Goal: Information Seeking & Learning: Find specific page/section

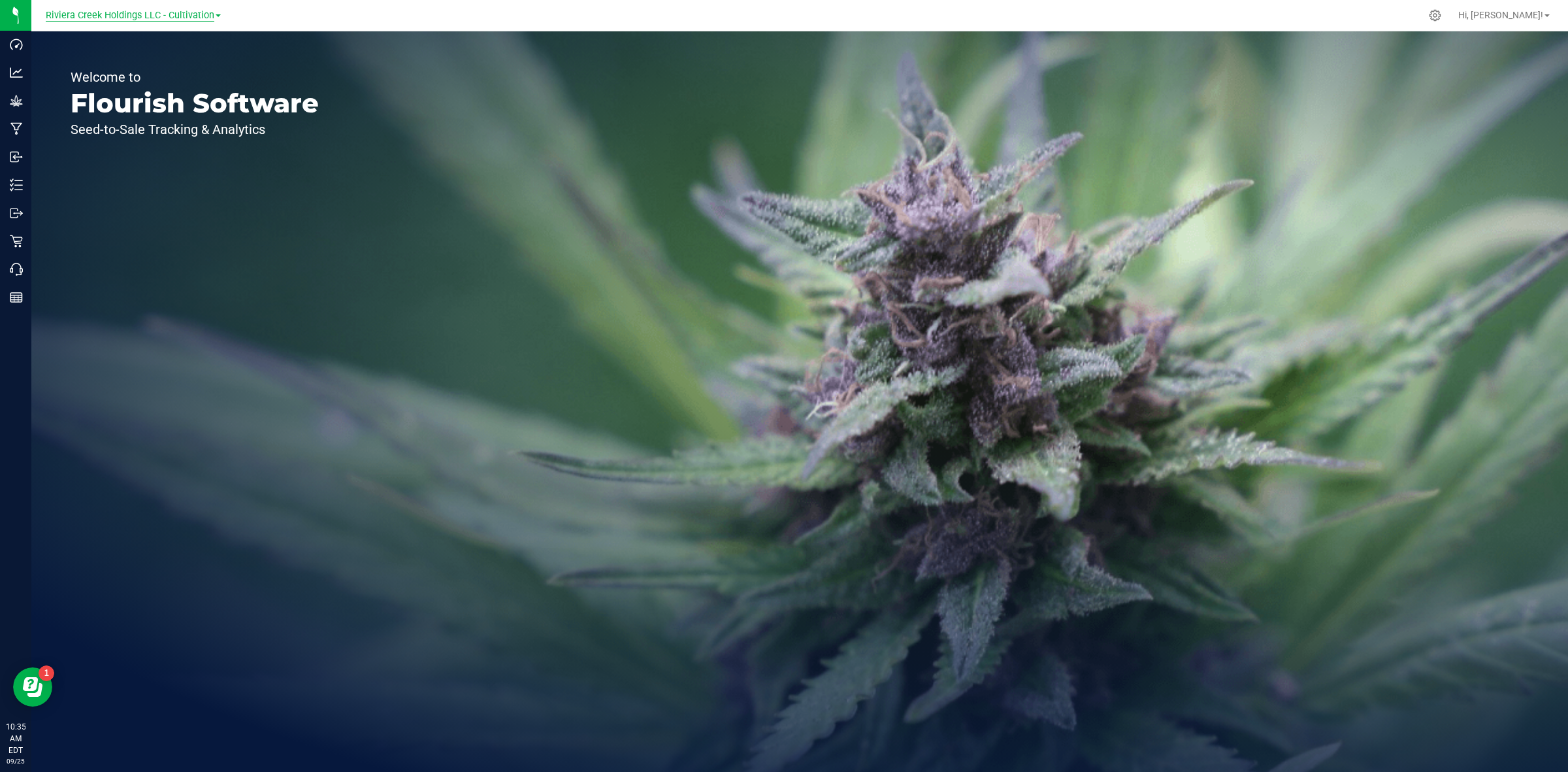
click at [187, 15] on span "Riviera Creek Holdings LLC - Cultivation" at bounding box center [129, 16] width 169 height 12
click at [203, 64] on link "Riviera Creek Holdings LLC - Processing" at bounding box center [132, 64] width 190 height 18
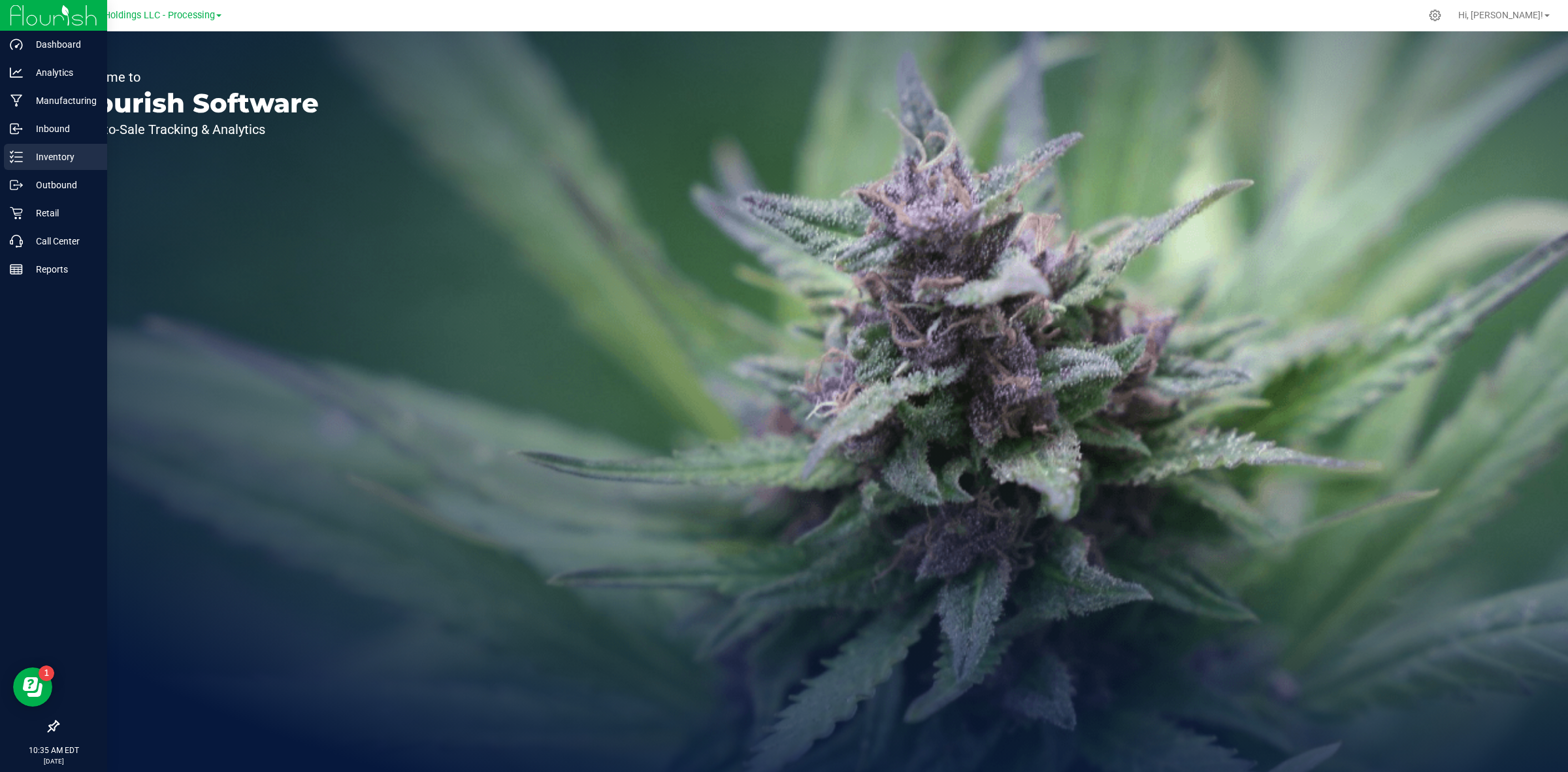
click at [43, 144] on div "Inventory" at bounding box center [55, 157] width 104 height 26
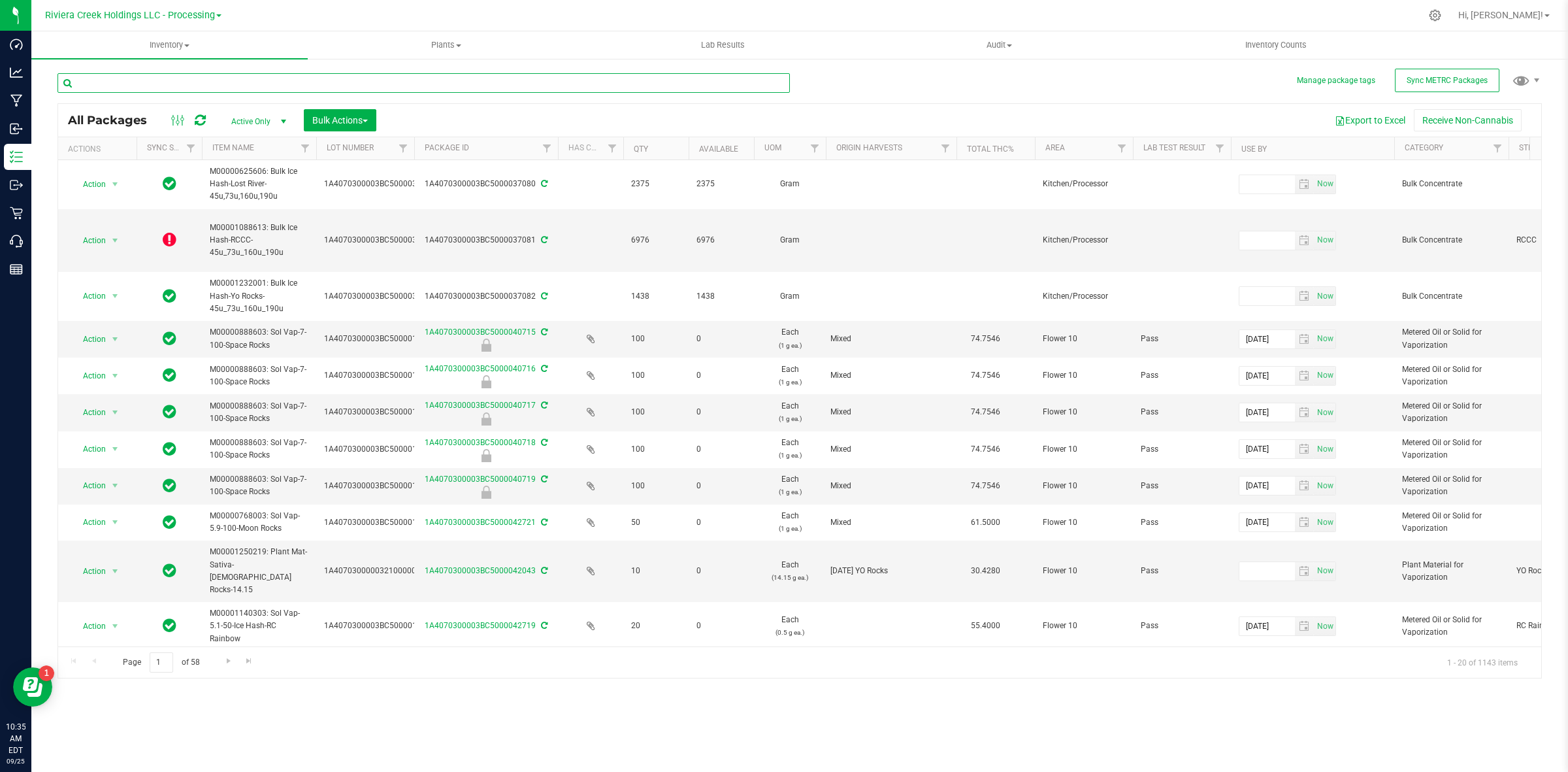
click at [196, 79] on input "text" at bounding box center [423, 83] width 732 height 20
type input "15757"
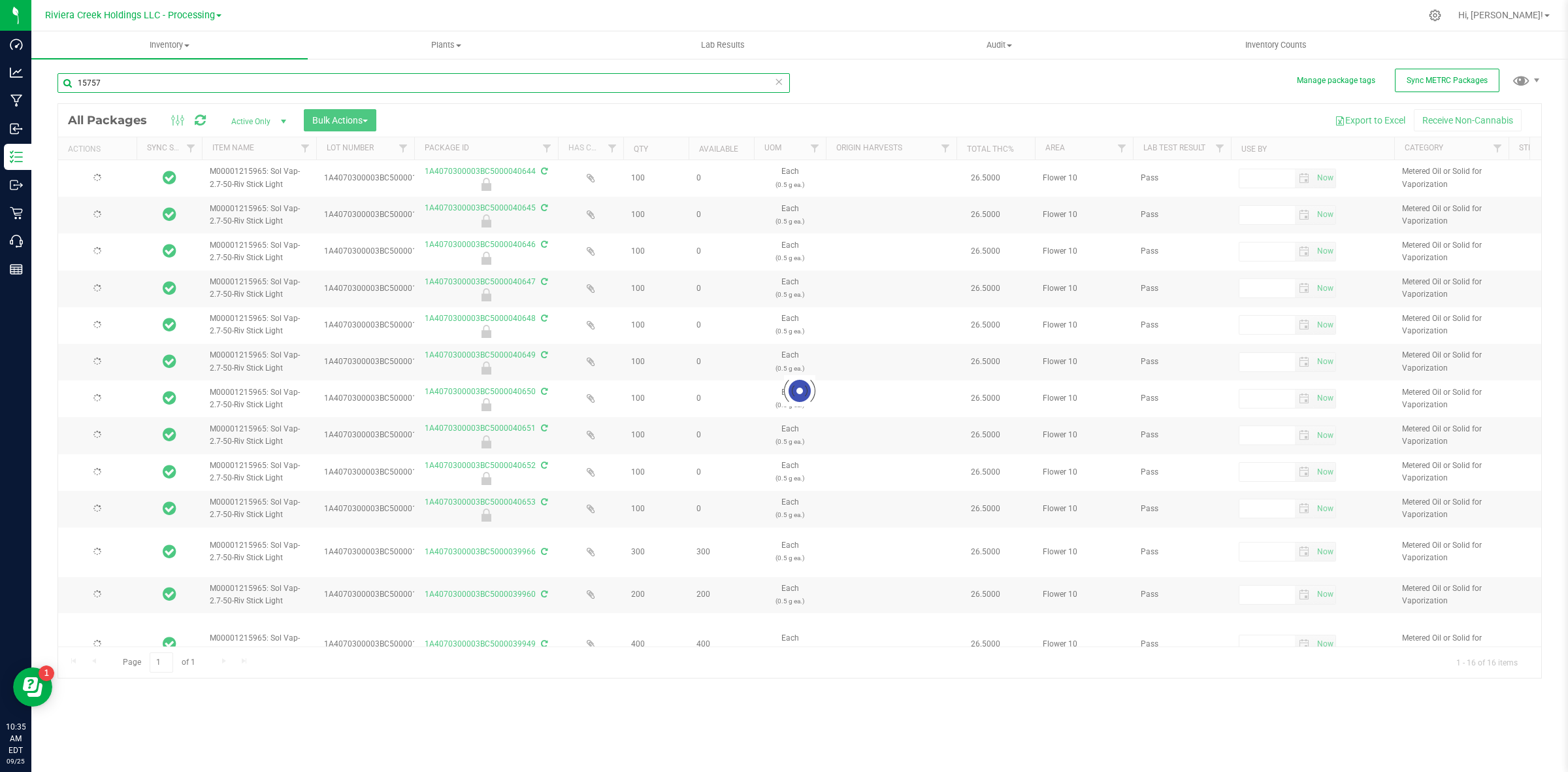
type input "2026-05-22"
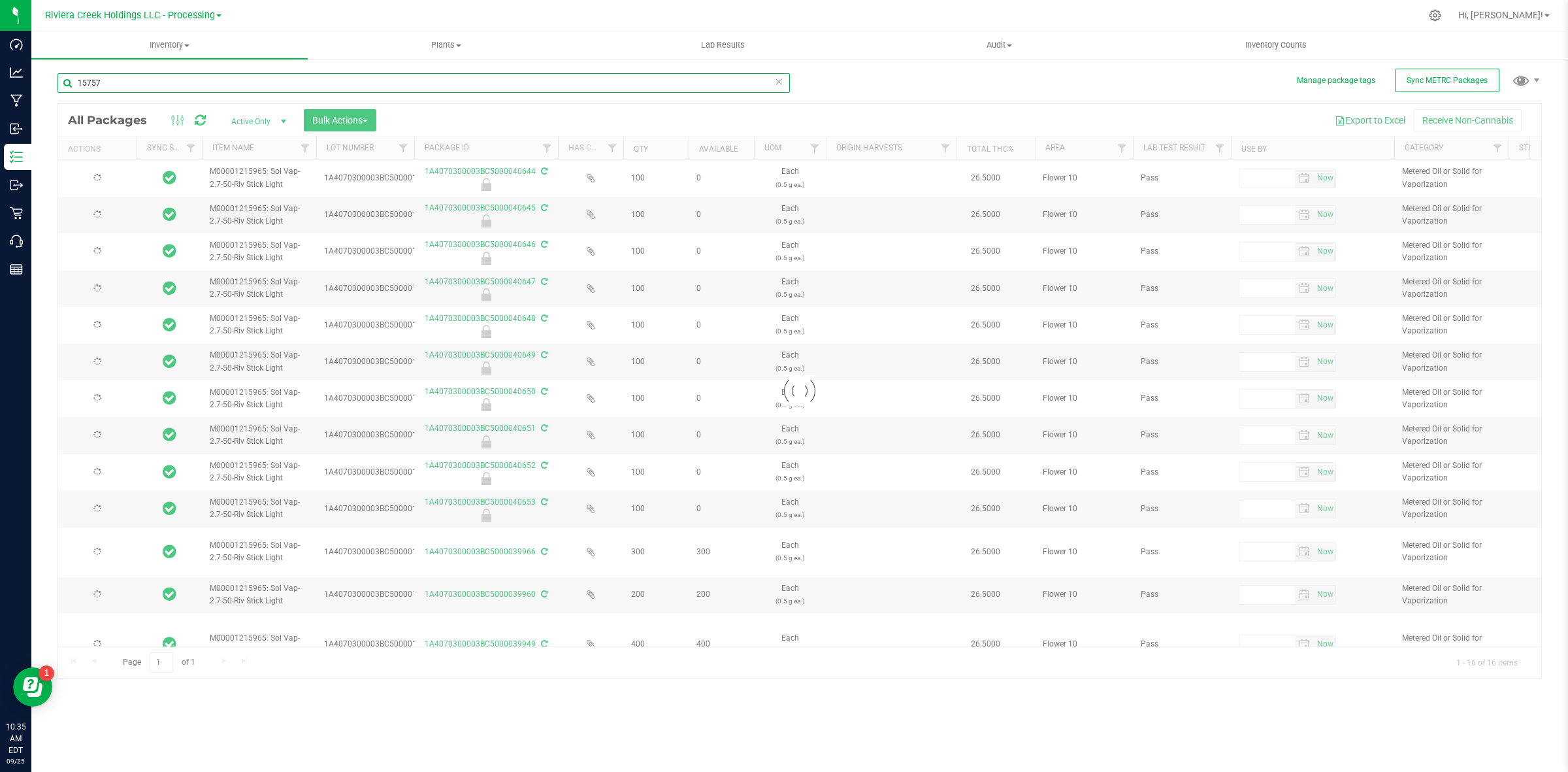
type input "2026-05-22"
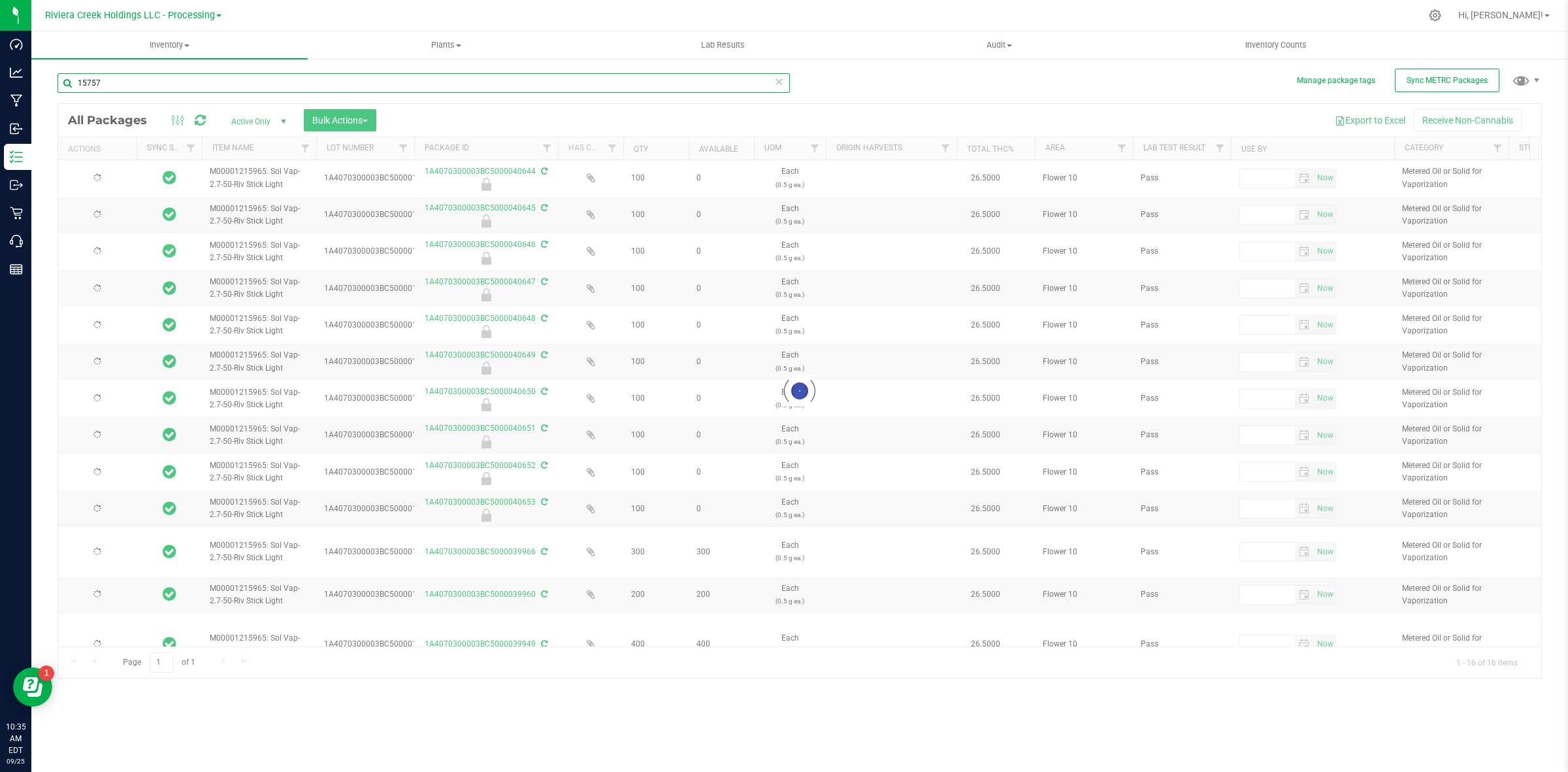
type input "2026-05-22"
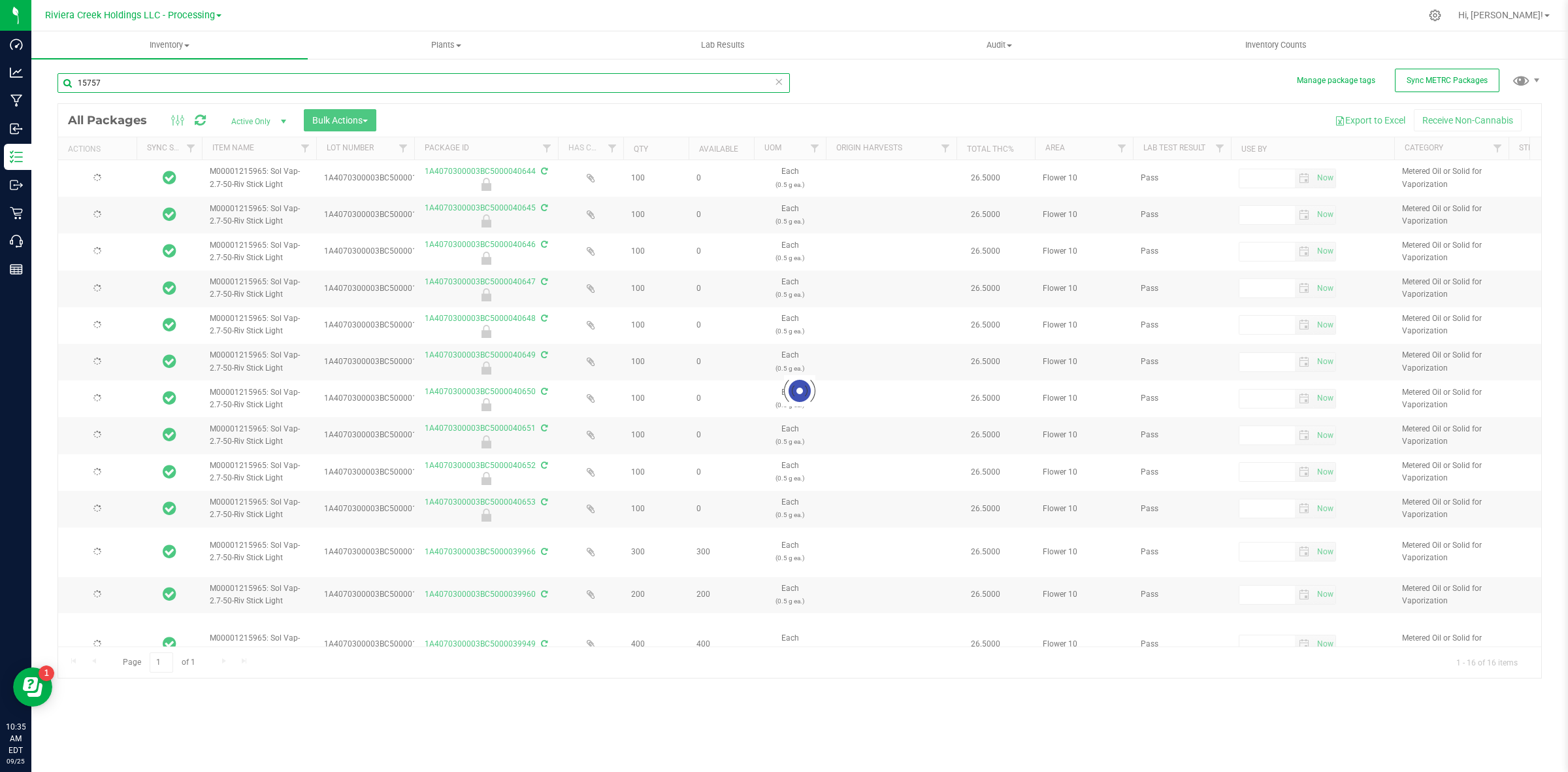
type input "2026-05-22"
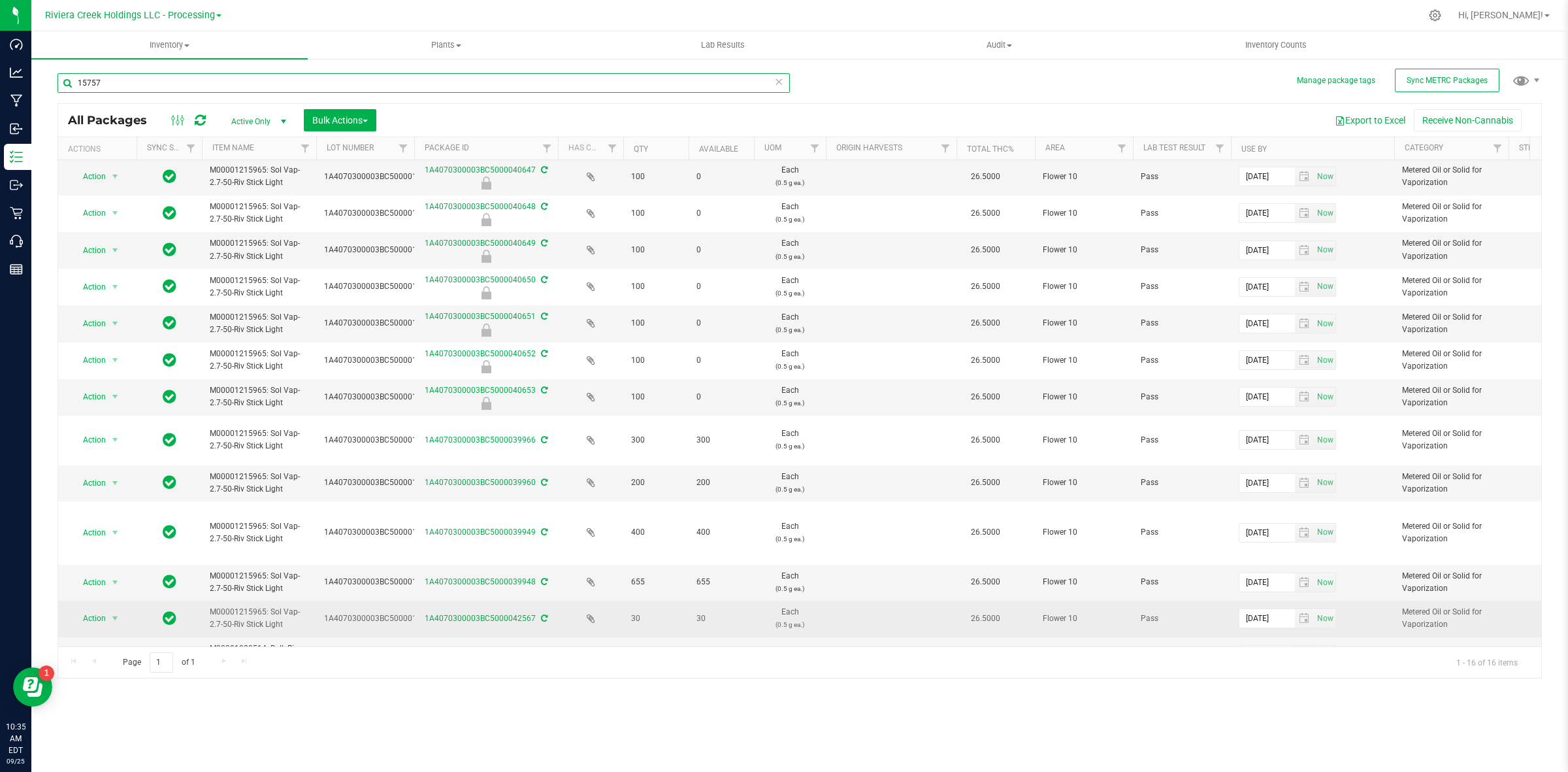
scroll to position [152, 0]
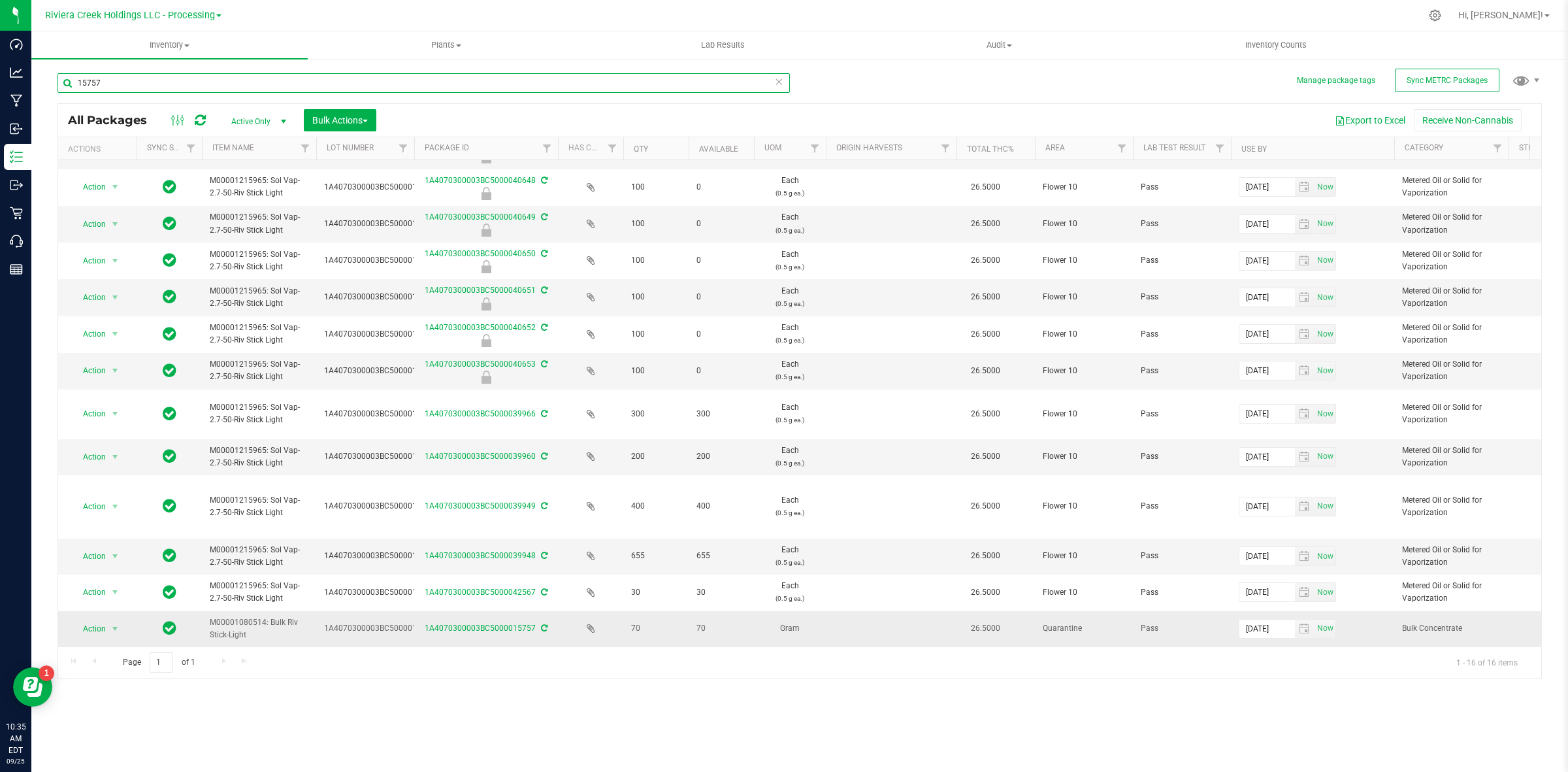
type input "15757"
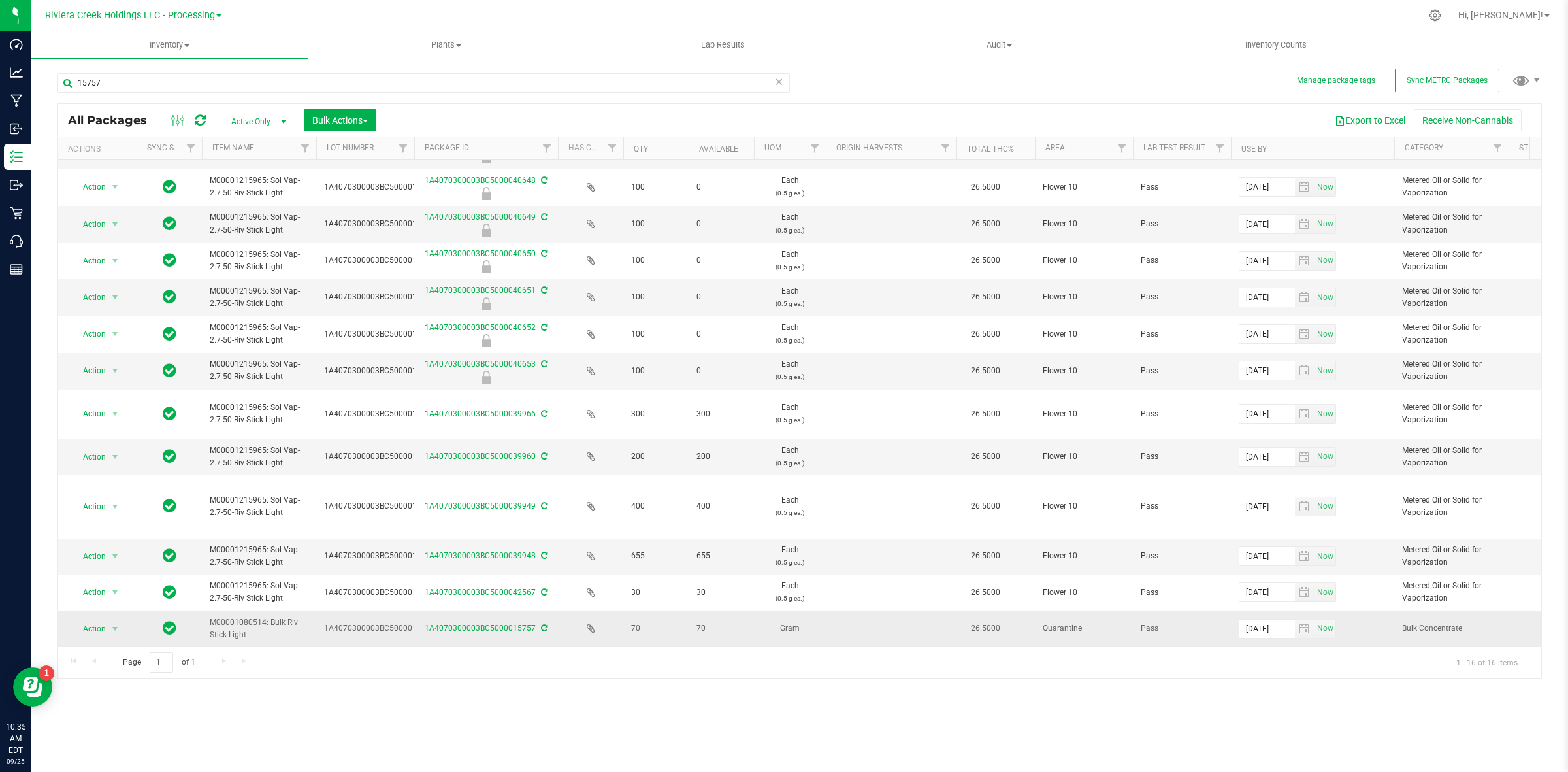
drag, startPoint x: 249, startPoint y: 623, endPoint x: 179, endPoint y: 616, distance: 70.3
click at [239, 621] on span "M00001080514: Bulk Riv Stick-Light" at bounding box center [260, 628] width 99 height 25
drag, startPoint x: 261, startPoint y: 631, endPoint x: 196, endPoint y: 613, distance: 67.4
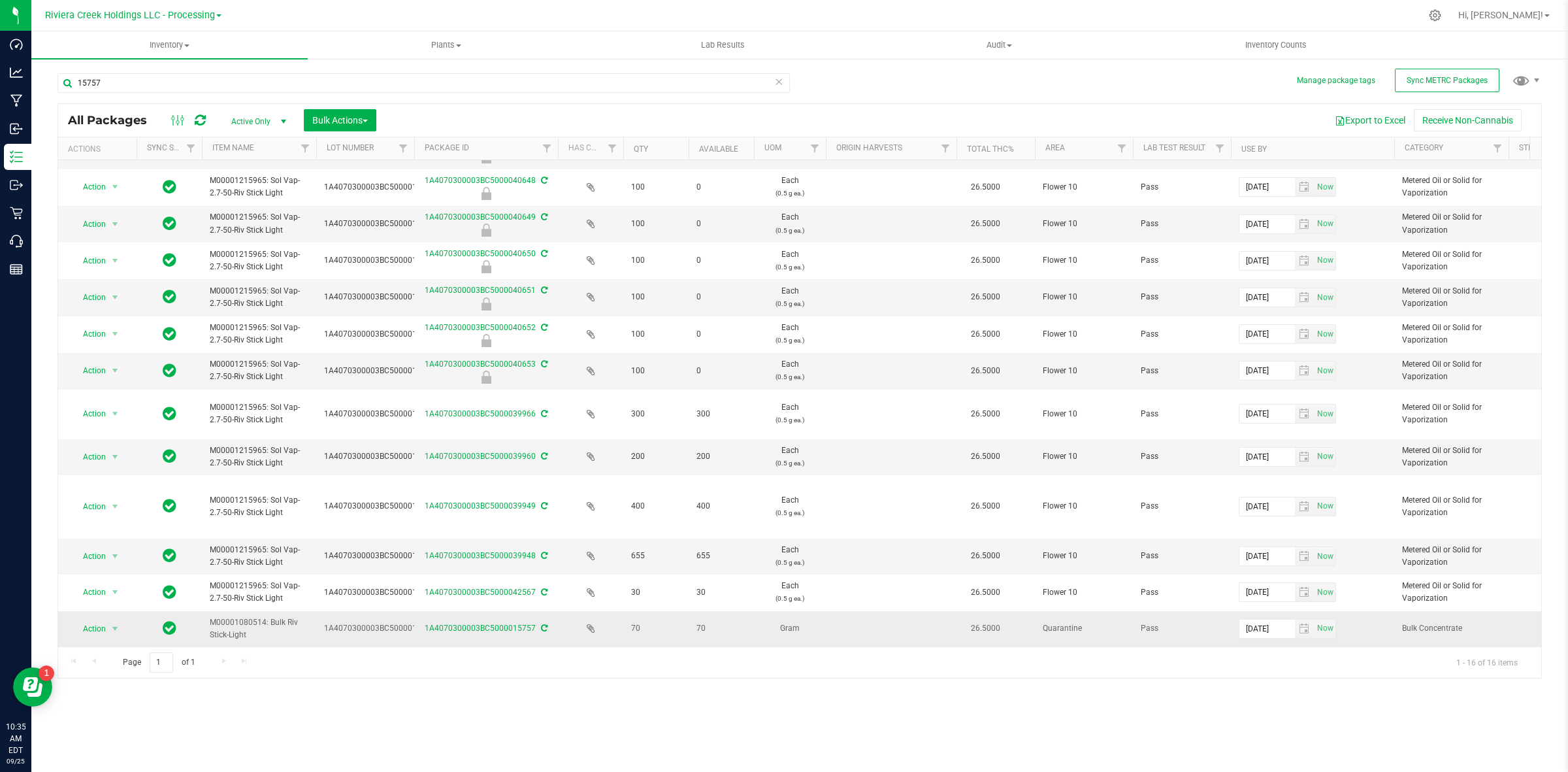
click at [240, 619] on span "M00001080514: Bulk Riv Stick-Light" at bounding box center [260, 628] width 99 height 25
drag, startPoint x: 1229, startPoint y: 660, endPoint x: 1183, endPoint y: 662, distance: 46.0
click at [1229, 660] on div "Page 1 of 1 1 - 16 of 16 items" at bounding box center [799, 662] width 1483 height 32
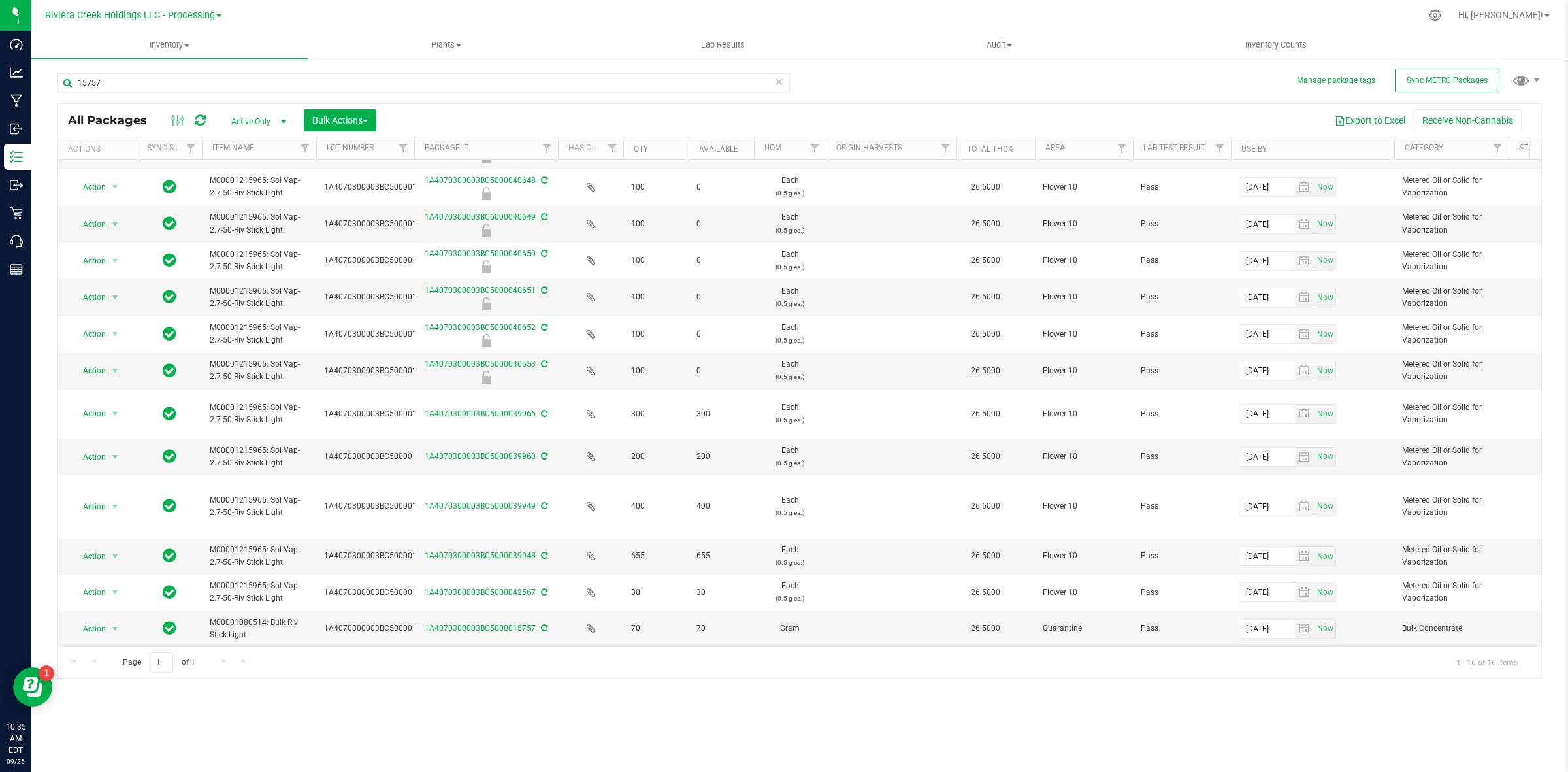
click at [1177, 703] on div "Inventory All packages All inventory Waste log Create inventory Plants All plan…" at bounding box center [800, 402] width 1537 height 740
click at [110, 624] on span "select" at bounding box center [114, 629] width 11 height 11
click at [132, 374] on li "Adjust qty" at bounding box center [113, 378] width 84 height 20
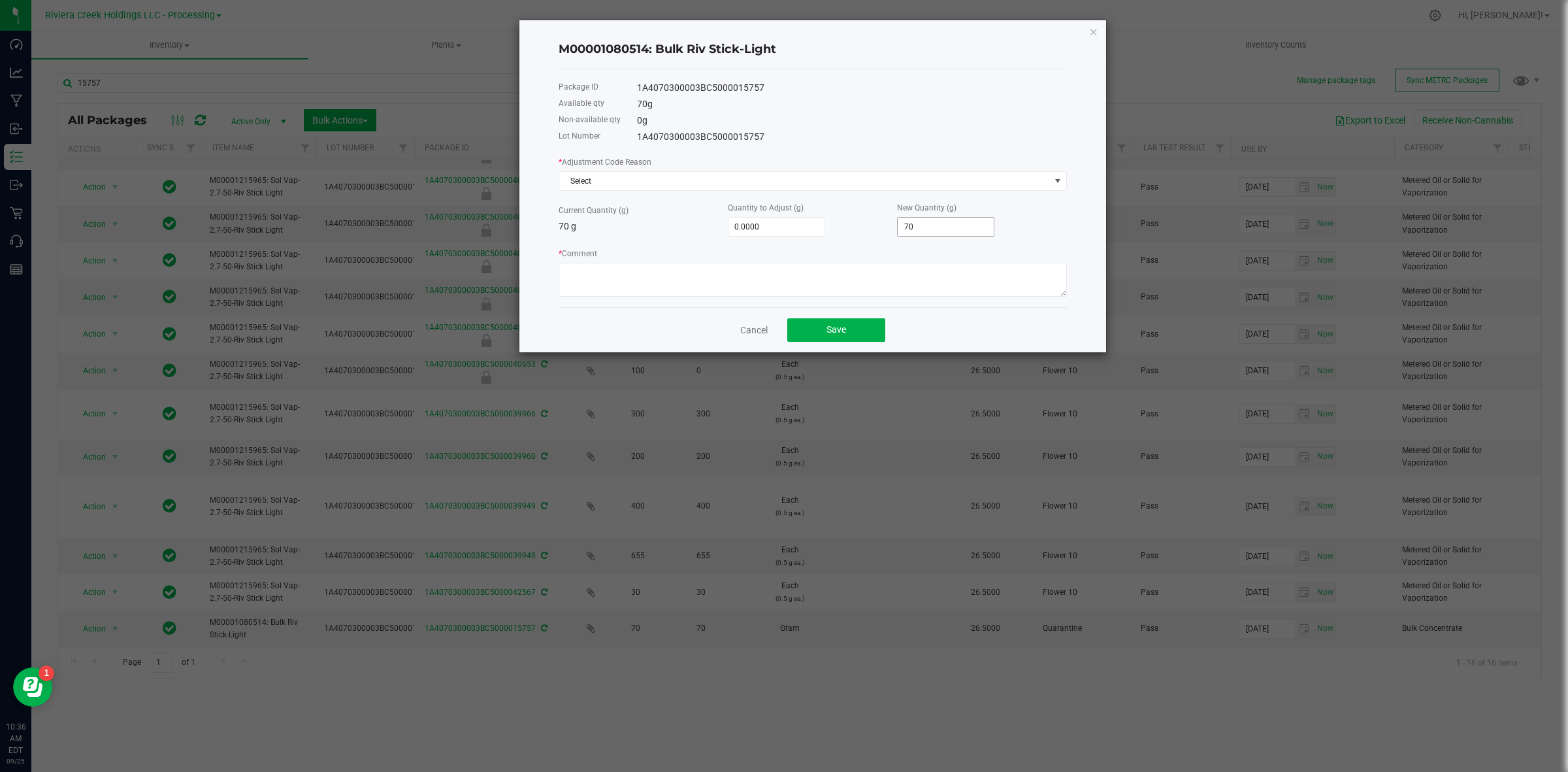
click at [942, 229] on input "70" at bounding box center [945, 227] width 96 height 19
click at [653, 224] on p "70 g" at bounding box center [643, 227] width 170 height 14
type input "70"
click at [945, 225] on input "70" at bounding box center [945, 227] width 96 height 19
type input "-69.0000"
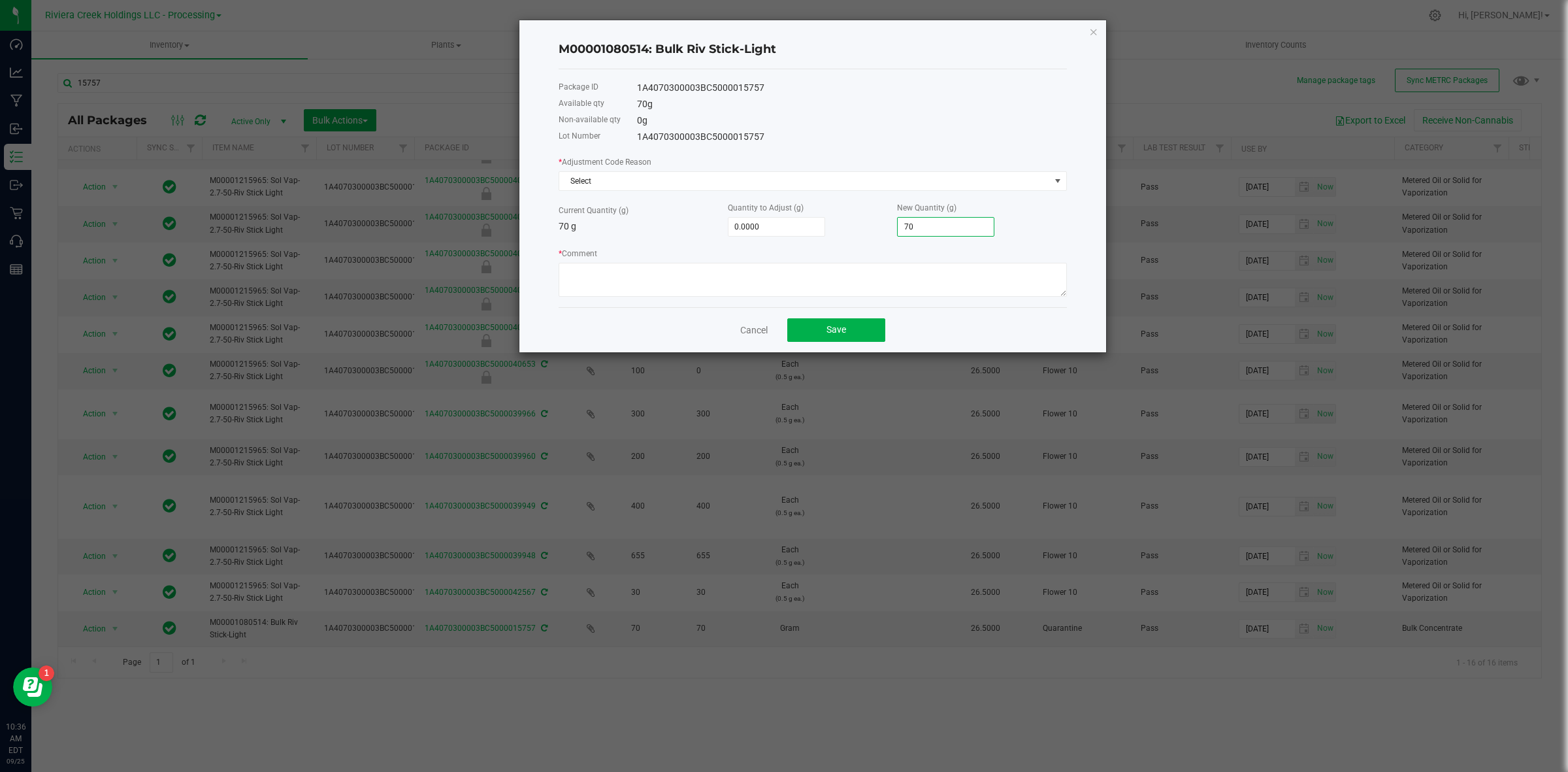
type input "1"
type input "-60.0000"
type input "10"
type input "35.0000"
type input "105.0000"
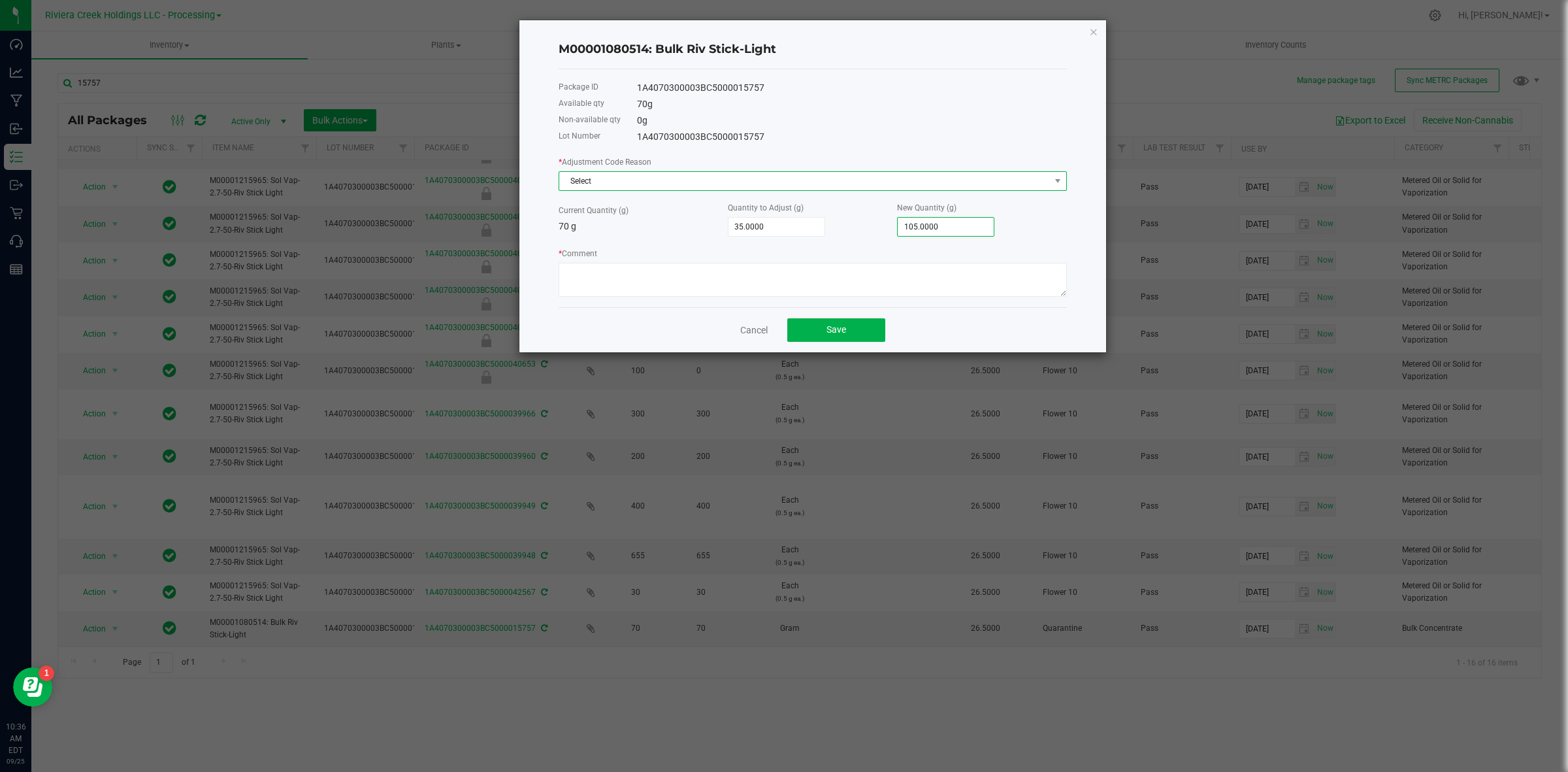
click at [601, 185] on span "Select" at bounding box center [804, 181] width 490 height 19
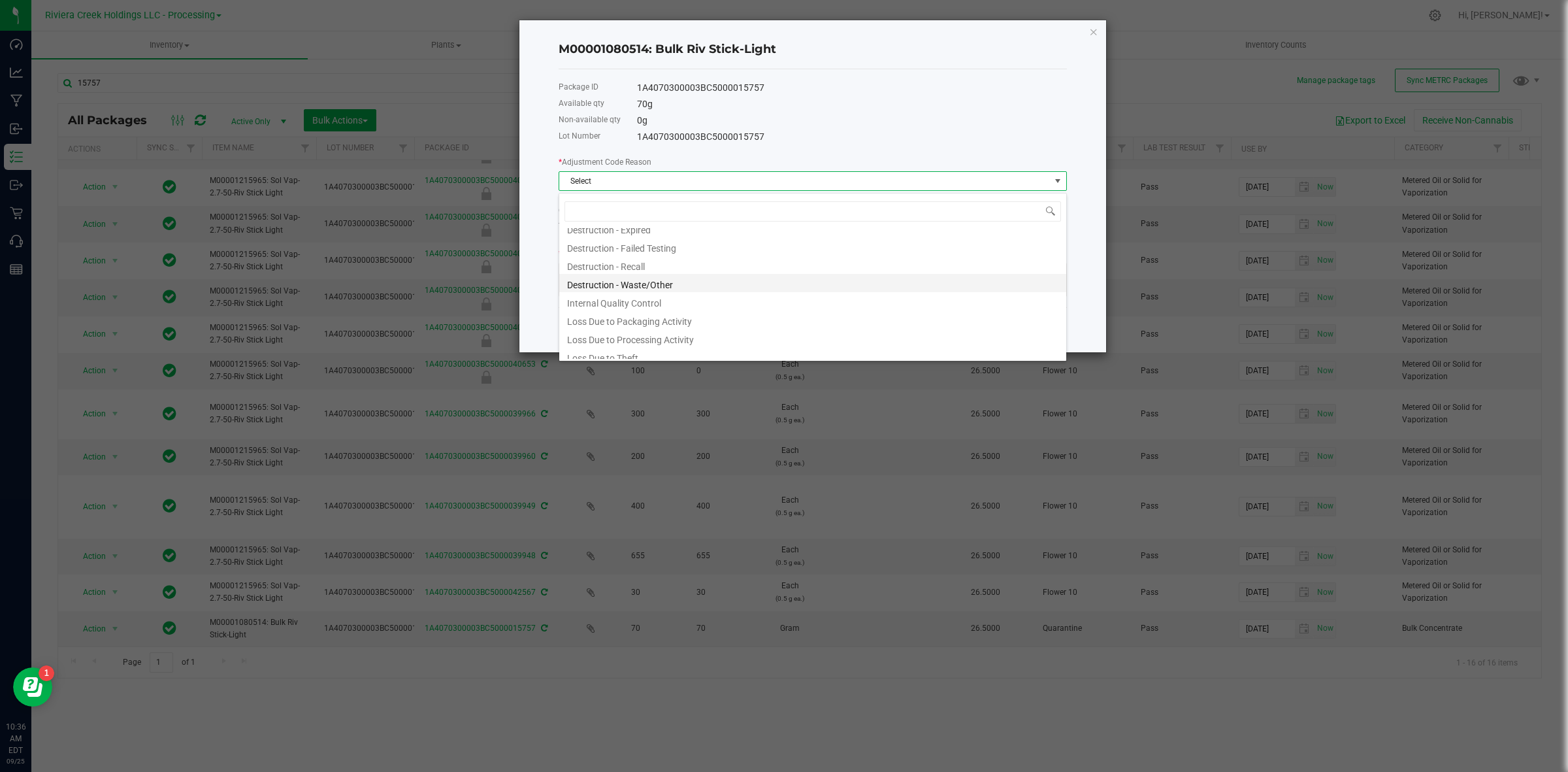
scroll to position [70, 0]
click at [670, 299] on li "Loss Due to Packaging Activity" at bounding box center [813, 295] width 507 height 19
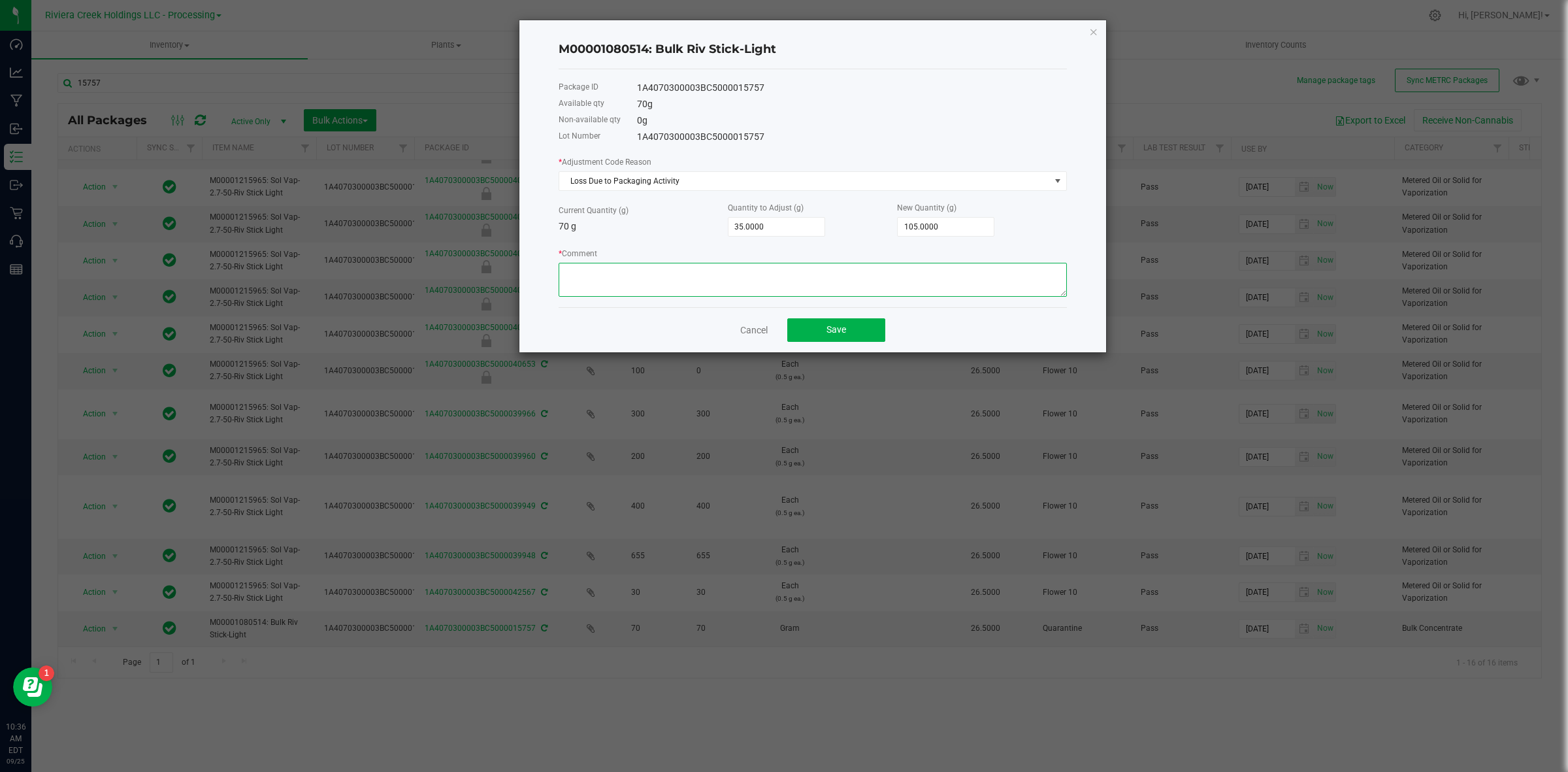
click at [645, 297] on textarea "* Comment" at bounding box center [812, 279] width 508 height 34
click at [847, 346] on div "Cancel Save" at bounding box center [812, 330] width 508 height 45
click at [843, 334] on span "Save" at bounding box center [837, 329] width 20 height 11
click at [855, 342] on button "Save" at bounding box center [836, 330] width 98 height 24
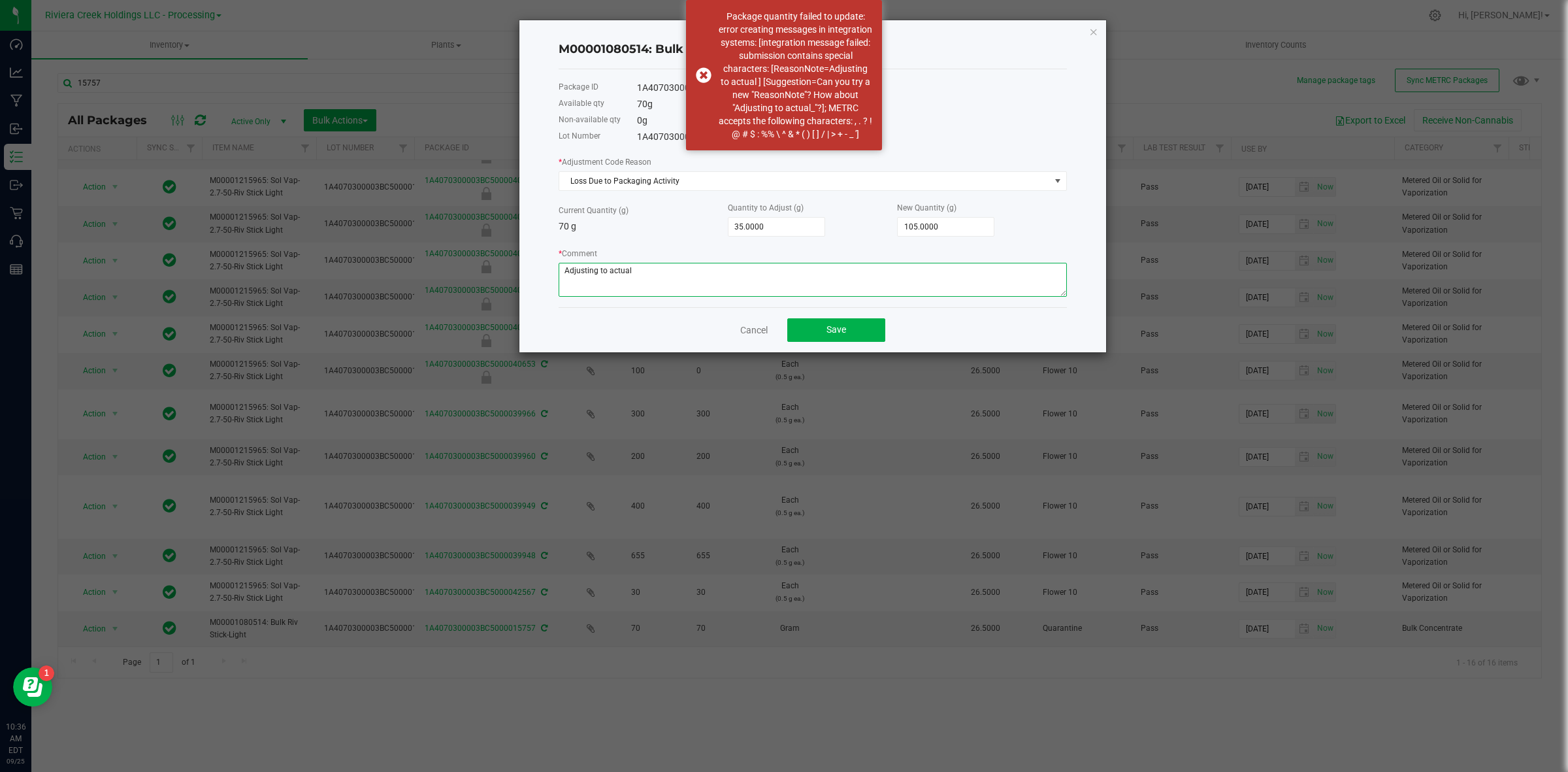
click at [640, 273] on textarea "* Comment" at bounding box center [812, 279] width 508 height 34
drag, startPoint x: 664, startPoint y: 277, endPoint x: 529, endPoint y: 279, distance: 135.0
click at [530, 279] on div "M00001080514: Bulk Riv Stick-Light Package ID 1A4070300003BC5000015757 Availabl…" at bounding box center [812, 187] width 587 height 332
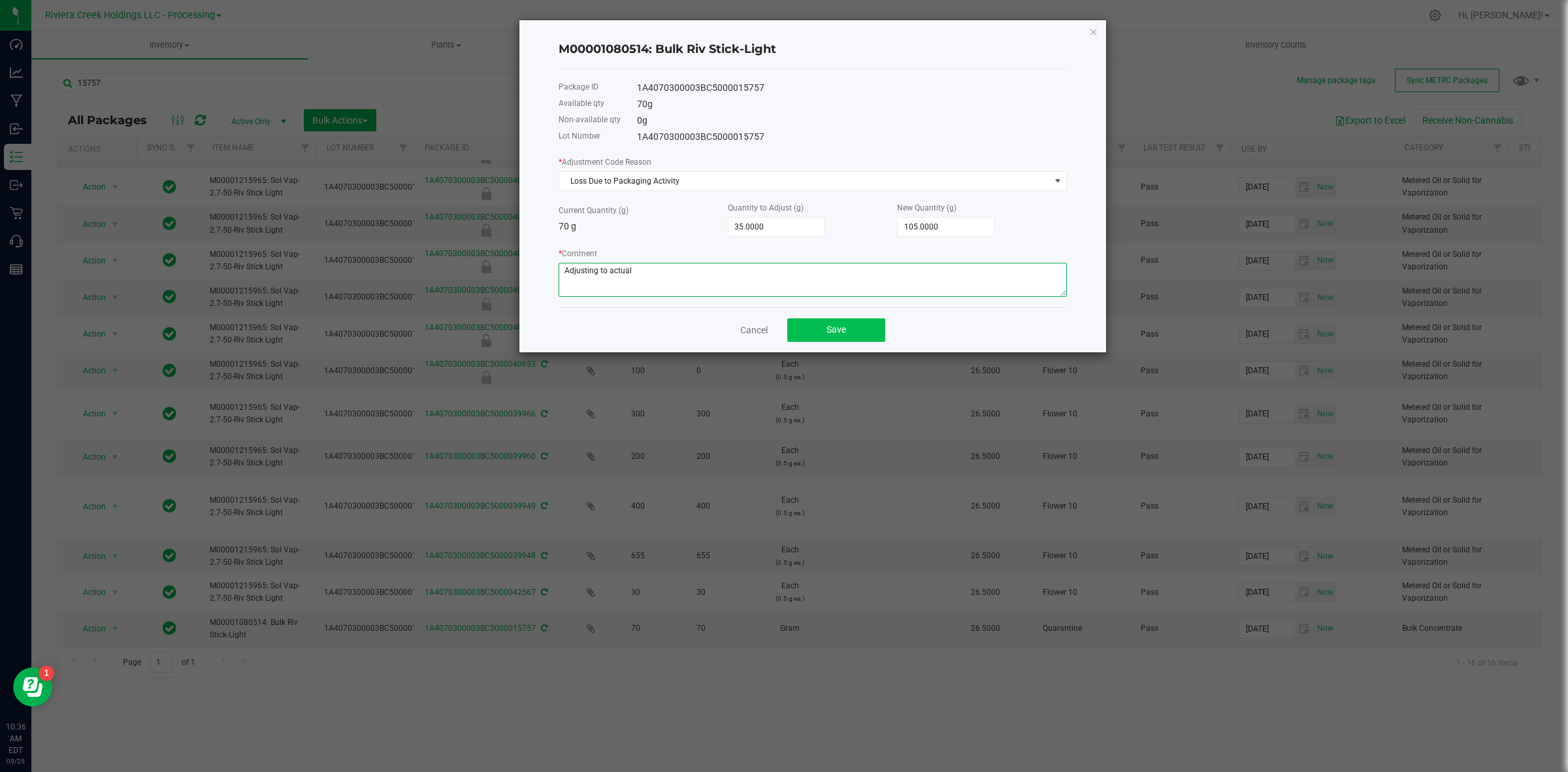
type textarea "Adjusting to actual"
click at [837, 330] on span "Save" at bounding box center [837, 329] width 20 height 11
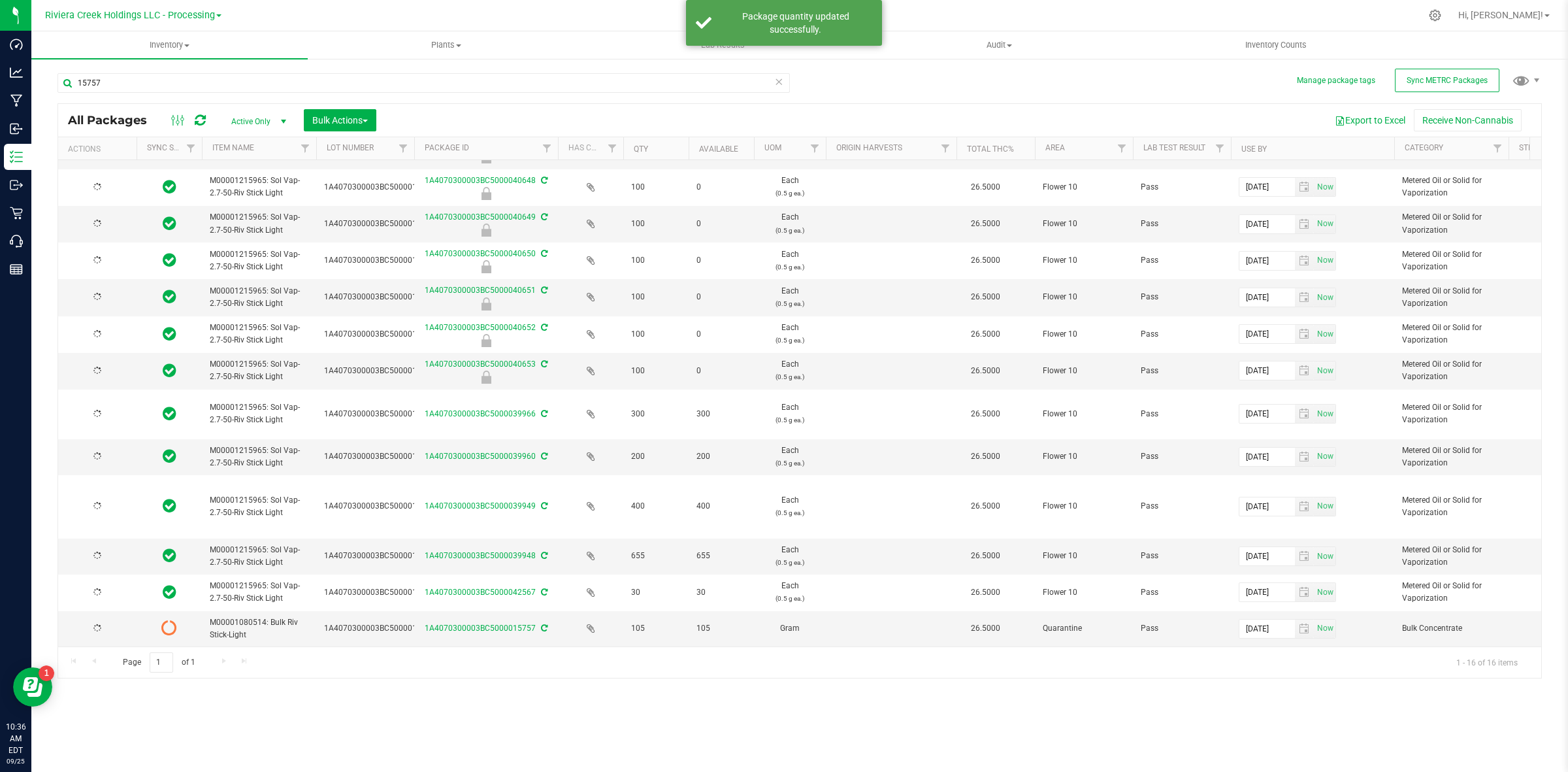
scroll to position [0, 0]
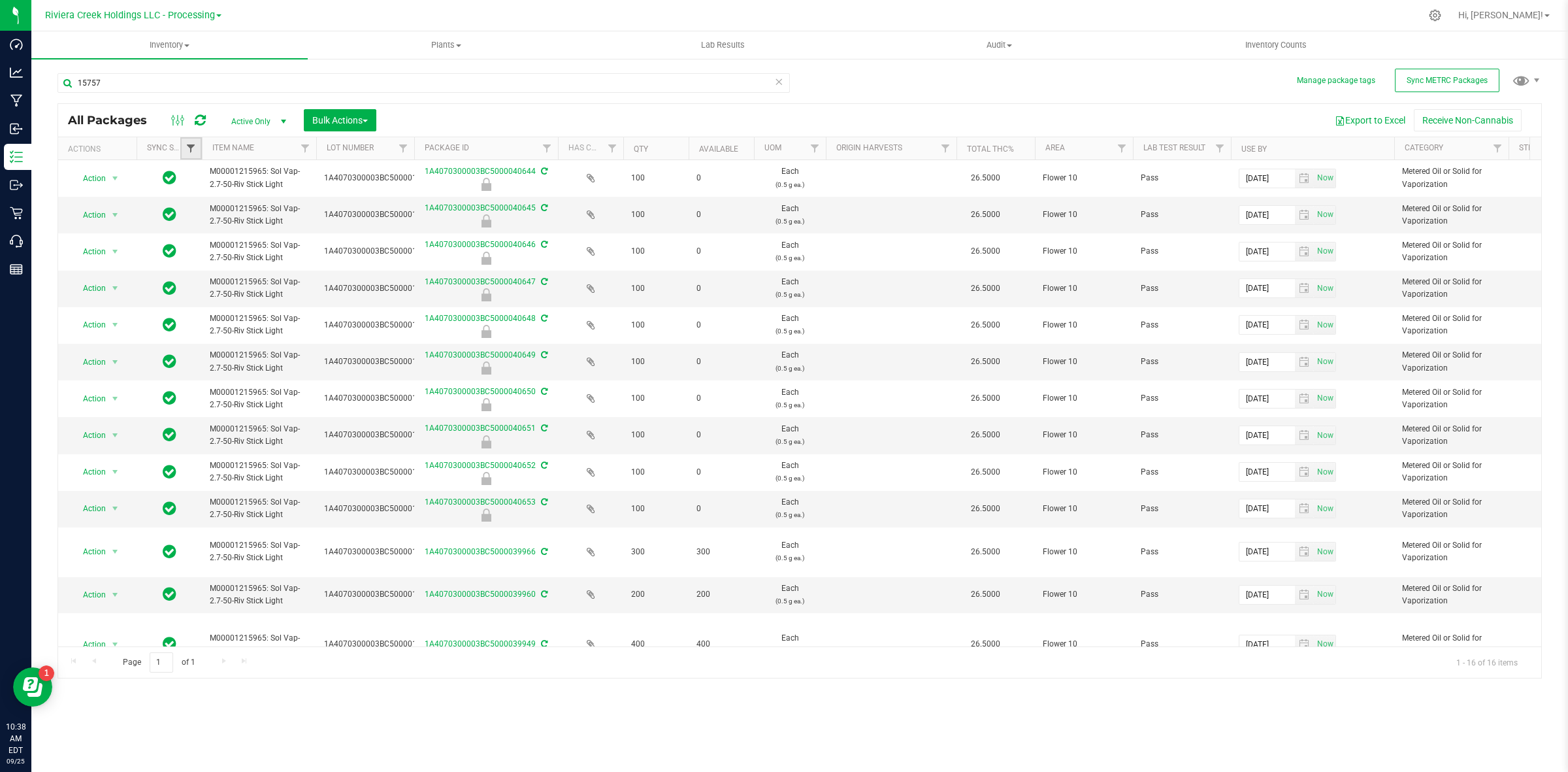
click at [190, 147] on span "Filter" at bounding box center [190, 148] width 11 height 11
click at [218, 254] on span "Out of sync" at bounding box center [228, 258] width 39 height 8
click at [202, 253] on input "Out of sync" at bounding box center [197, 257] width 9 height 9
checkbox input "true"
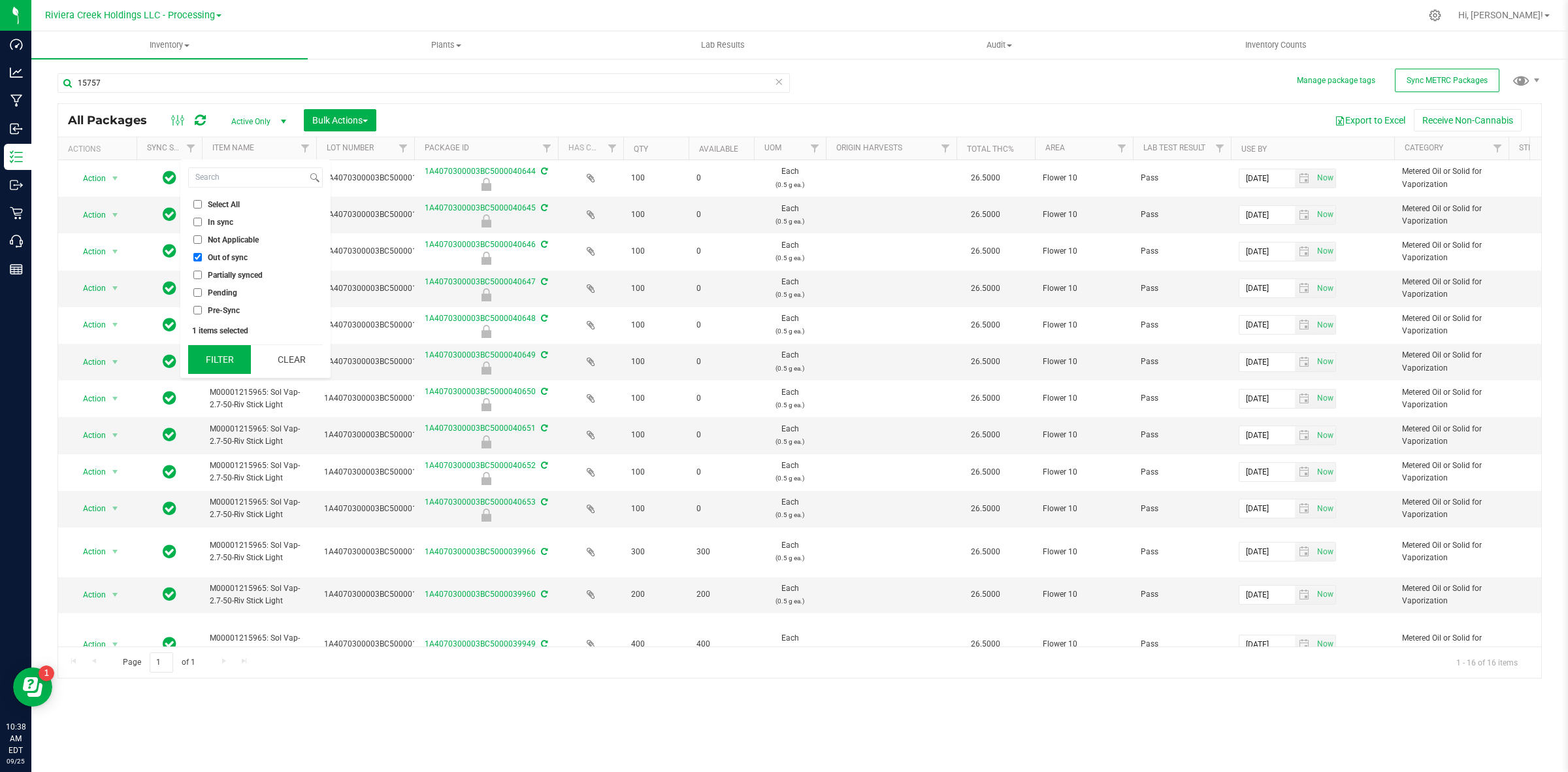
click at [222, 364] on button "Filter" at bounding box center [220, 359] width 63 height 29
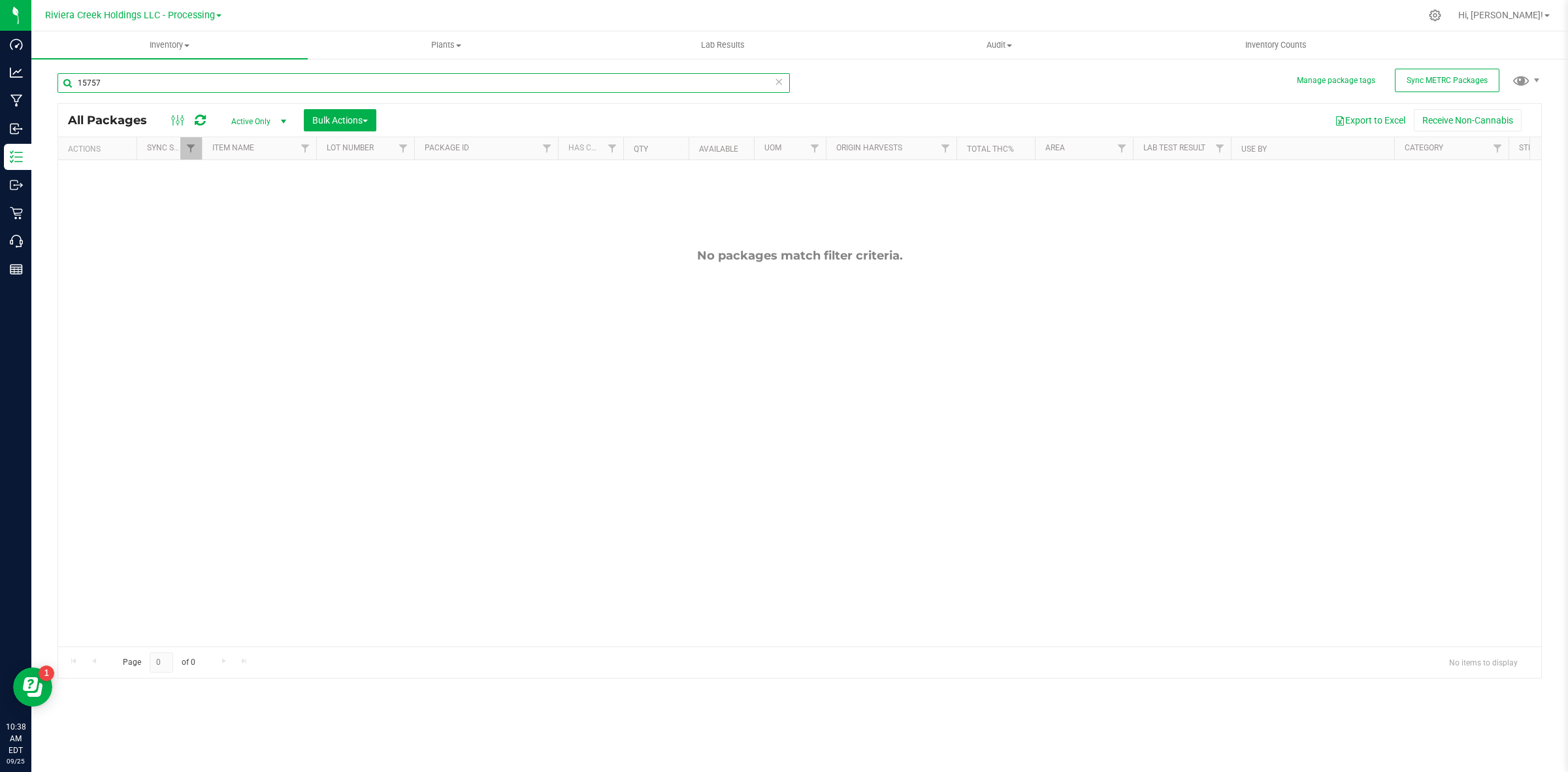
drag, startPoint x: 124, startPoint y: 90, endPoint x: 46, endPoint y: 90, distance: 78.0
click at [47, 90] on div "Manage package tags Sync METRC Packages 15757 All Packages Active Only Active O…" at bounding box center [800, 257] width 1537 height 399
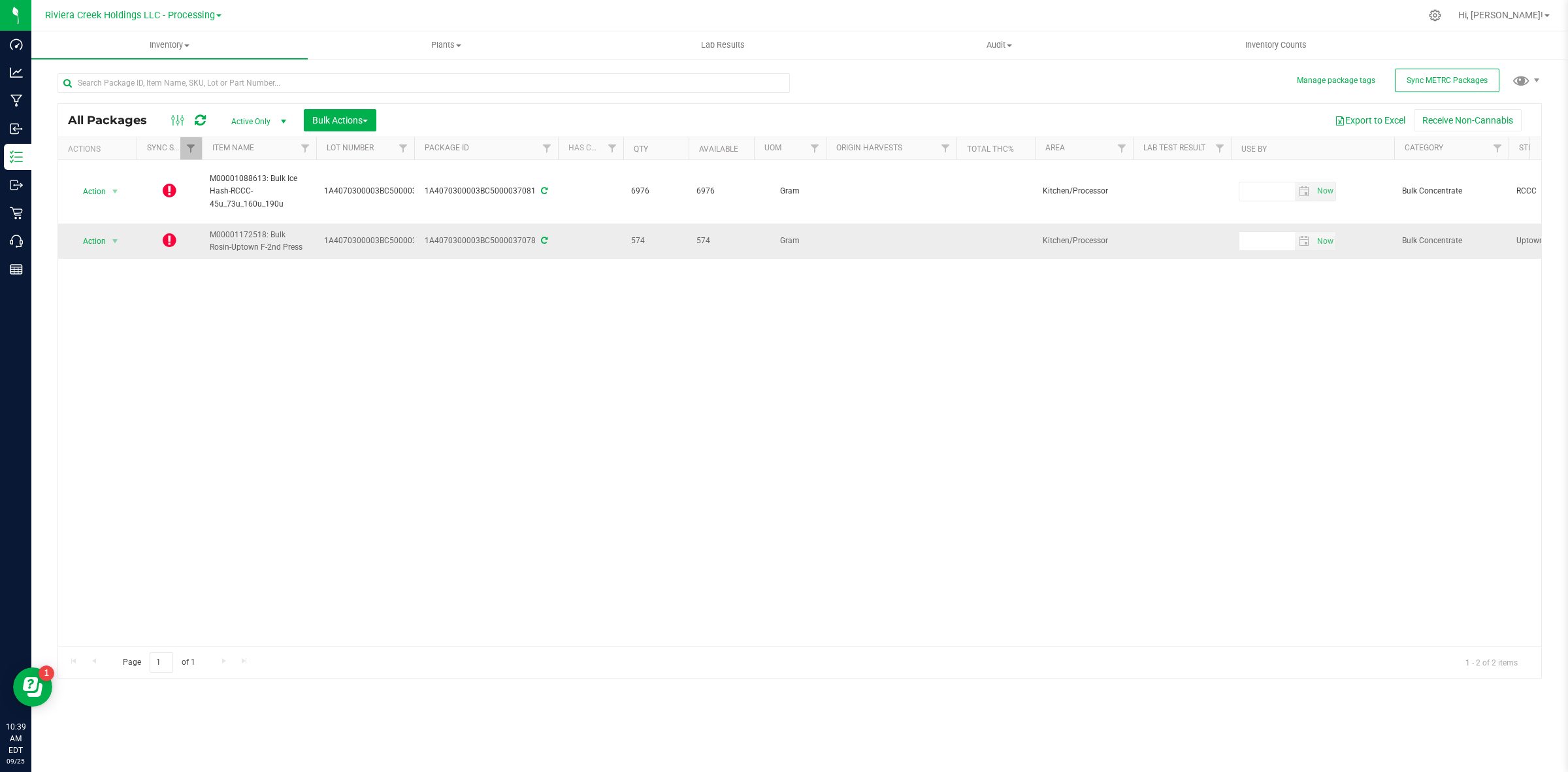
drag, startPoint x: 296, startPoint y: 250, endPoint x: 211, endPoint y: 229, distance: 87.6
click at [211, 229] on span "M00001172518: Bulk Rosin-Uptown F-2nd Press" at bounding box center [260, 241] width 99 height 25
click at [304, 256] on td "M00001172518: Bulk Rosin-Uptown F-2nd Press" at bounding box center [260, 241] width 114 height 36
drag, startPoint x: 294, startPoint y: 244, endPoint x: 198, endPoint y: 227, distance: 97.5
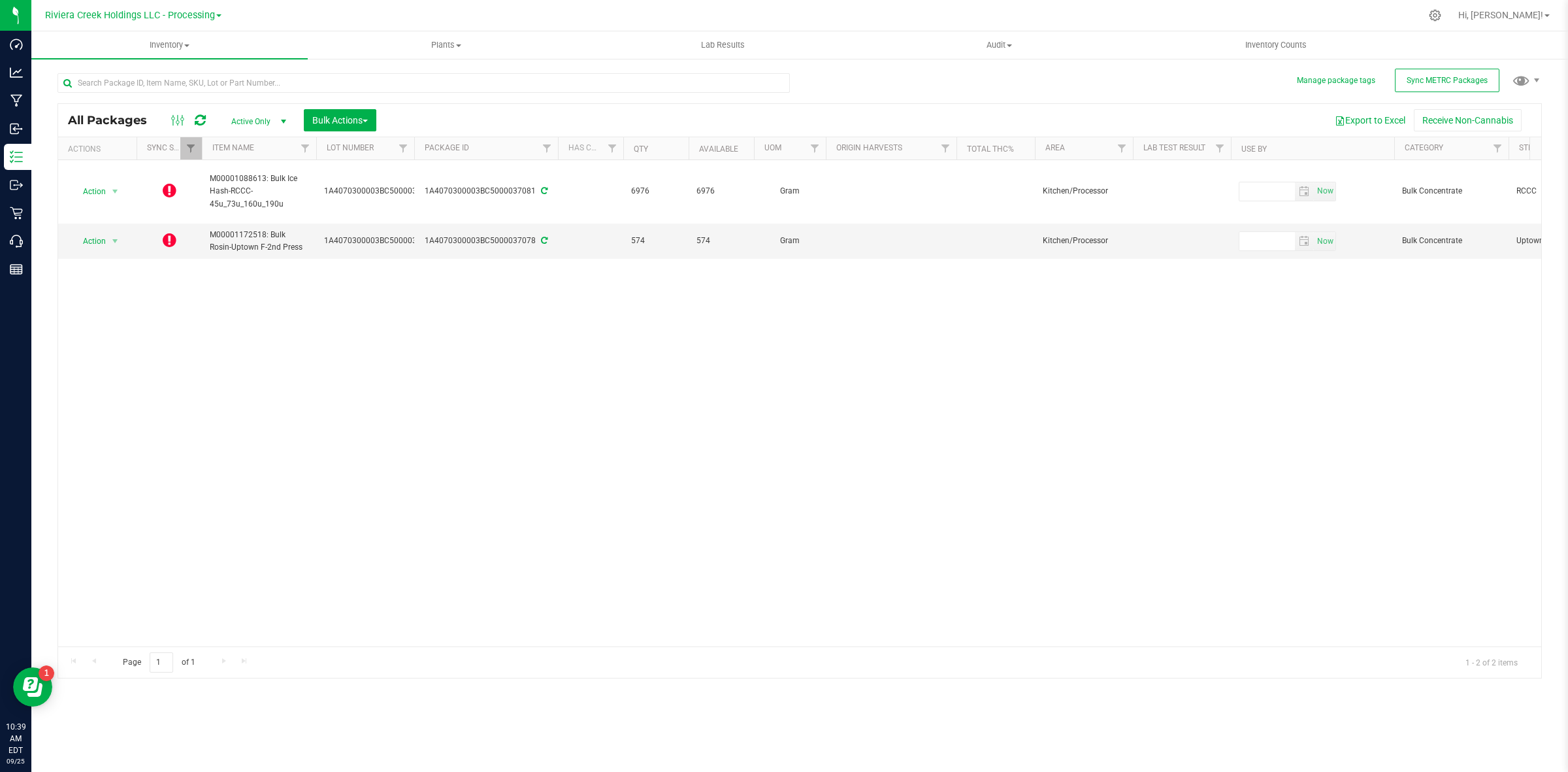
click at [305, 260] on div "Action Action Edit attributes Global inventory Lock package Package audit log P…" at bounding box center [799, 403] width 1483 height 487
drag, startPoint x: 285, startPoint y: 250, endPoint x: 271, endPoint y: 233, distance: 22.0
click at [268, 231] on span "M00001172518: Bulk Rosin-Uptown F-2nd Press" at bounding box center [260, 241] width 99 height 25
copy span "Bulk Rosin-Uptown F-2nd Press"
click at [301, 275] on div "Action Action Edit attributes Global inventory Lock package Package audit log P…" at bounding box center [799, 403] width 1483 height 487
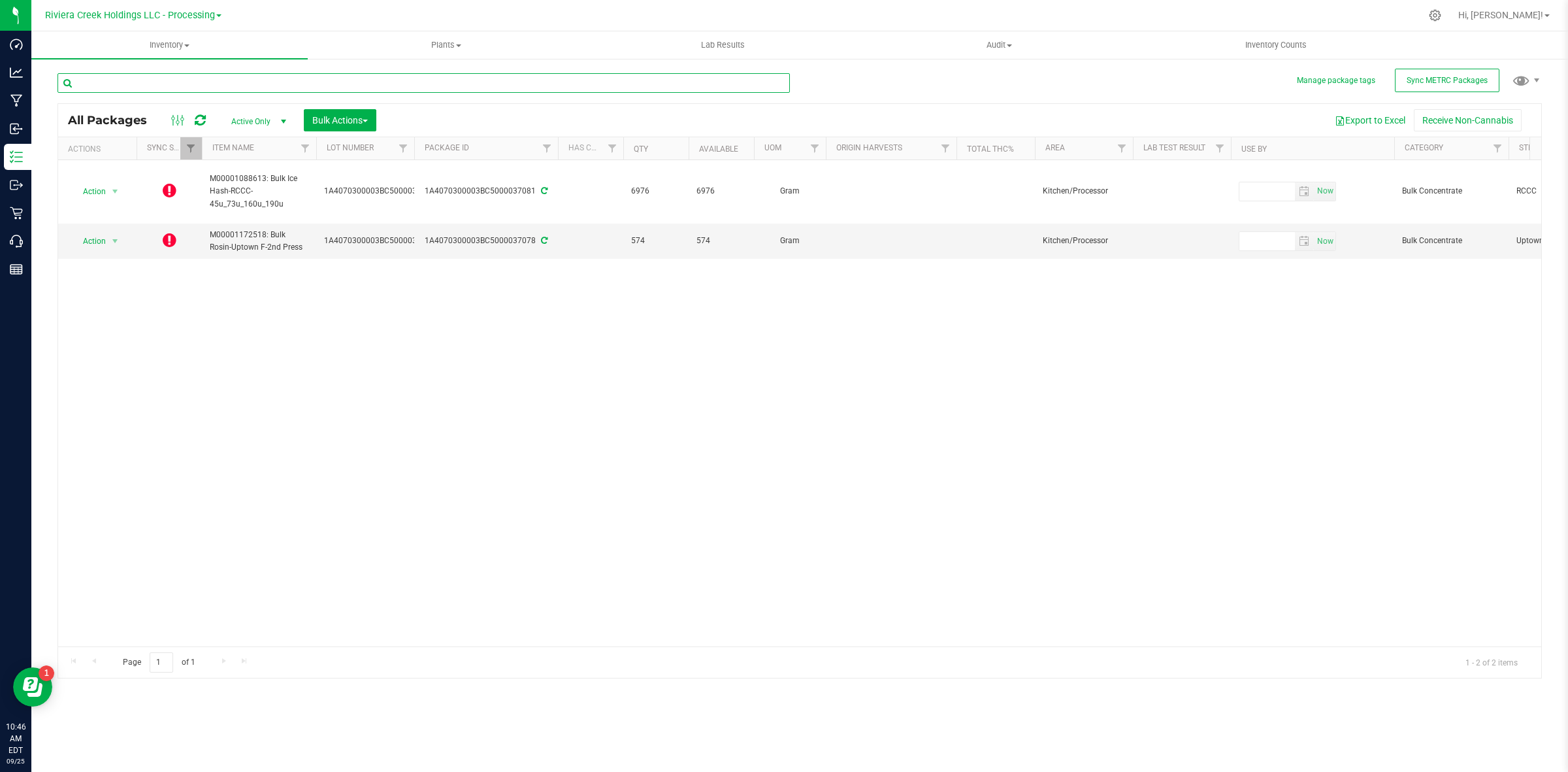
click at [279, 87] on input "text" at bounding box center [423, 83] width 732 height 20
click at [165, 88] on input "text" at bounding box center [423, 83] width 732 height 20
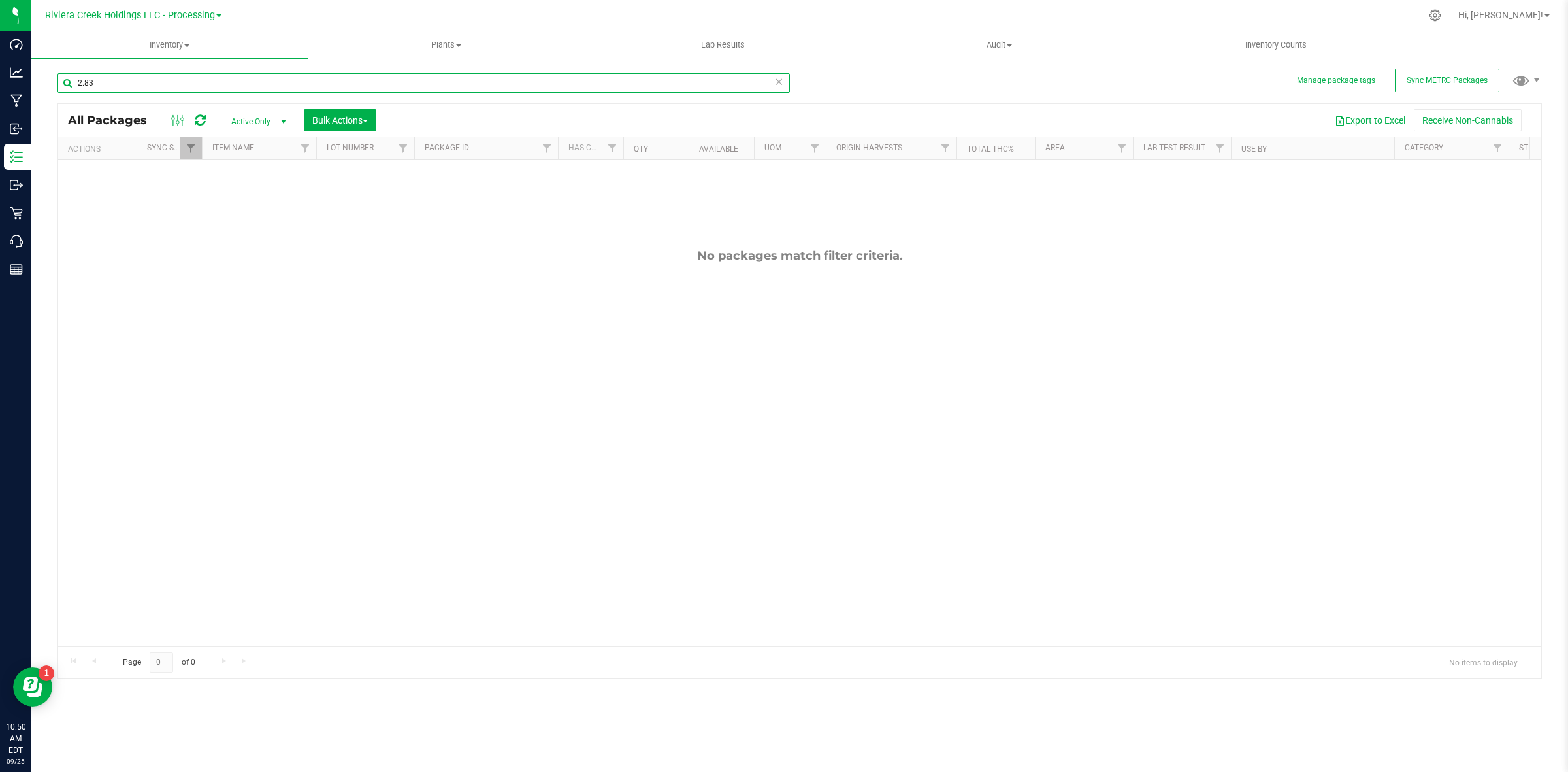
type input "2.83"
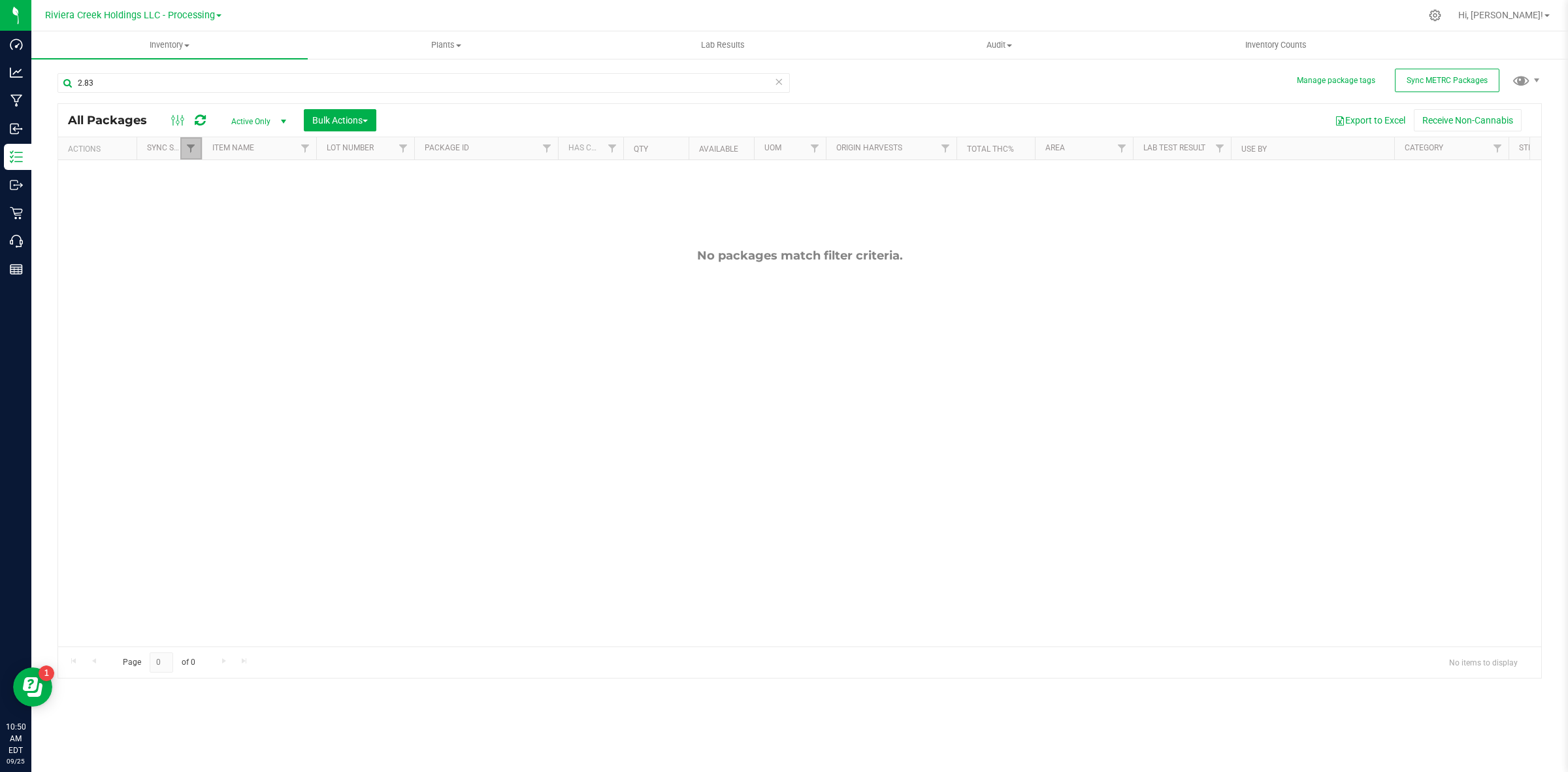
click at [194, 140] on link "Filter" at bounding box center [191, 148] width 22 height 23
click at [245, 259] on span "Out of sync" at bounding box center [228, 258] width 39 height 8
click at [202, 259] on input "Out of sync" at bounding box center [197, 257] width 9 height 9
checkbox input "false"
click at [214, 348] on button "Filter" at bounding box center [220, 359] width 63 height 29
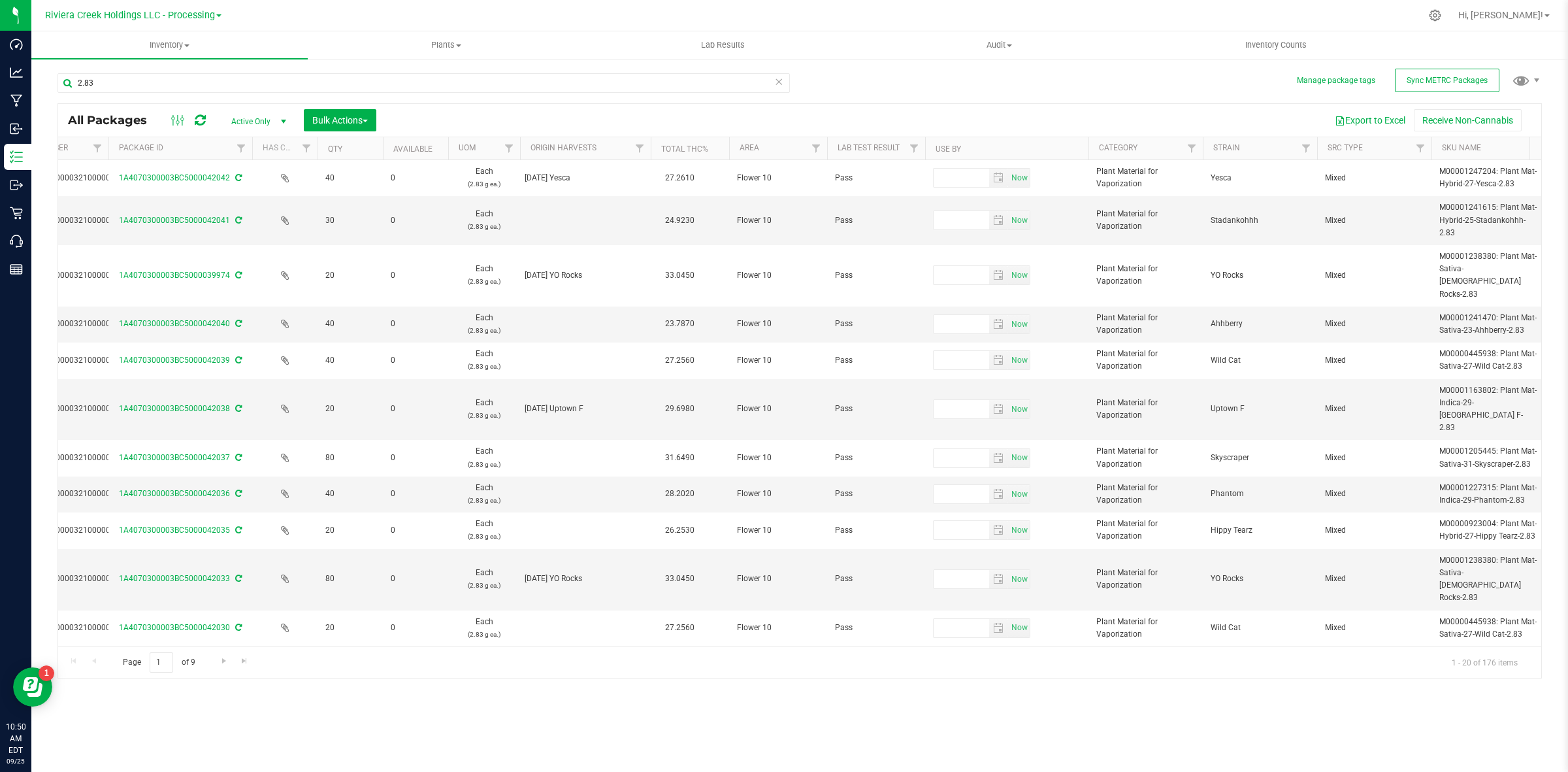
scroll to position [0, 869]
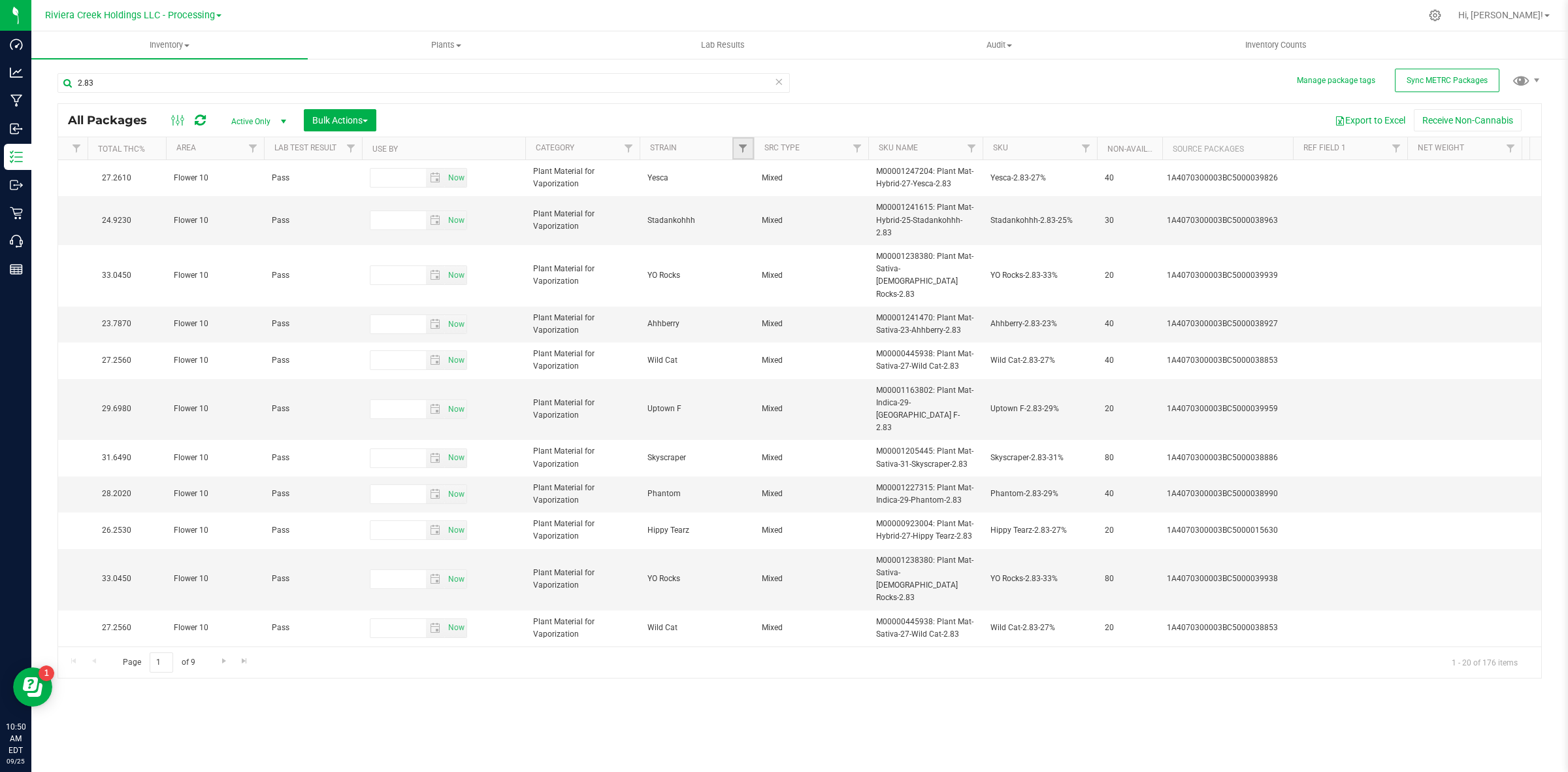
click at [750, 145] on link "Filter" at bounding box center [743, 148] width 22 height 23
type input "stam"
click at [784, 211] on span "[PERSON_NAME]-GC" at bounding box center [796, 208] width 73 height 8
click at [754, 211] on input "[PERSON_NAME]-GC" at bounding box center [750, 208] width 9 height 9
checkbox input "true"
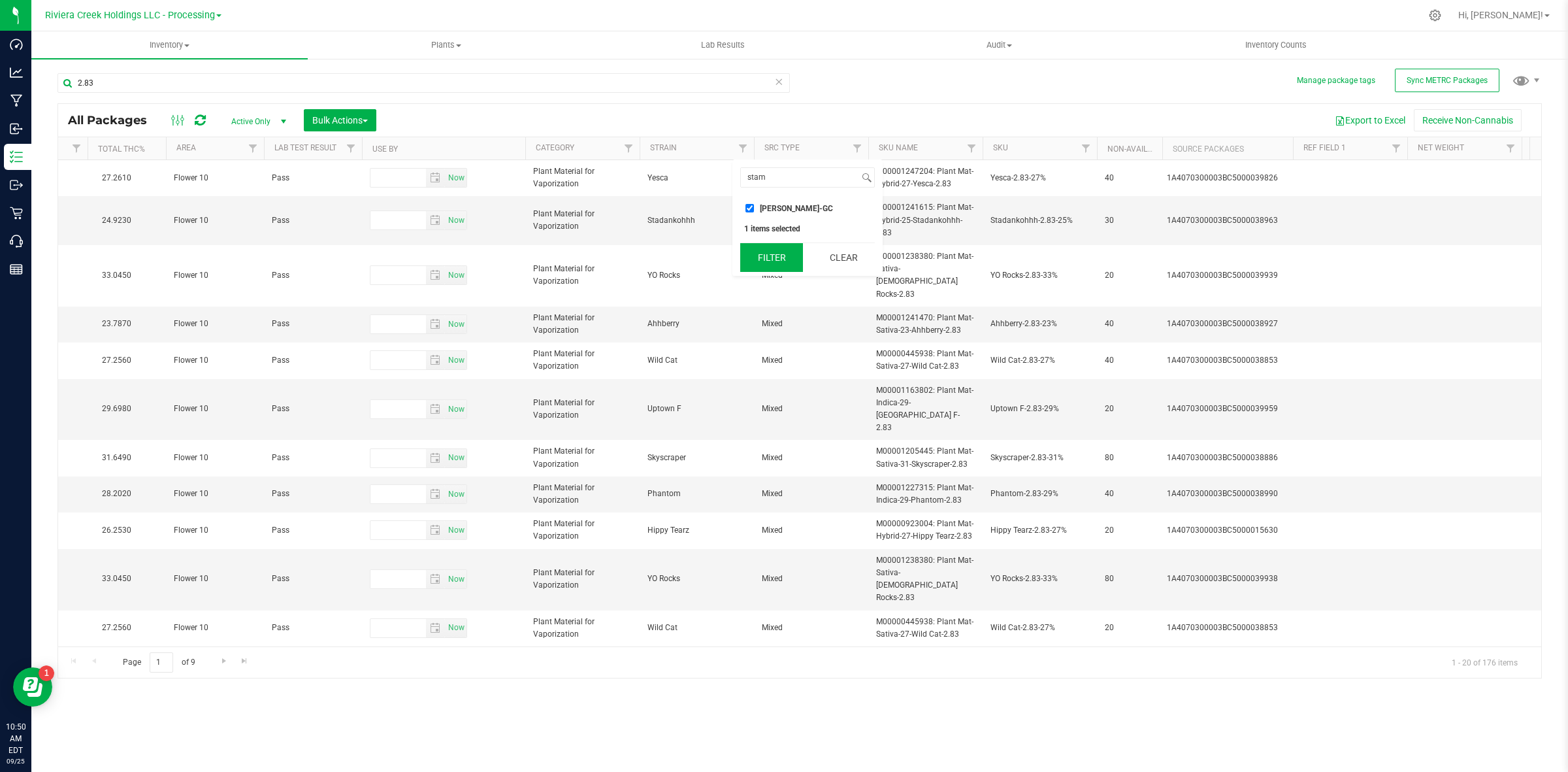
click at [781, 260] on button "Filter" at bounding box center [772, 257] width 63 height 29
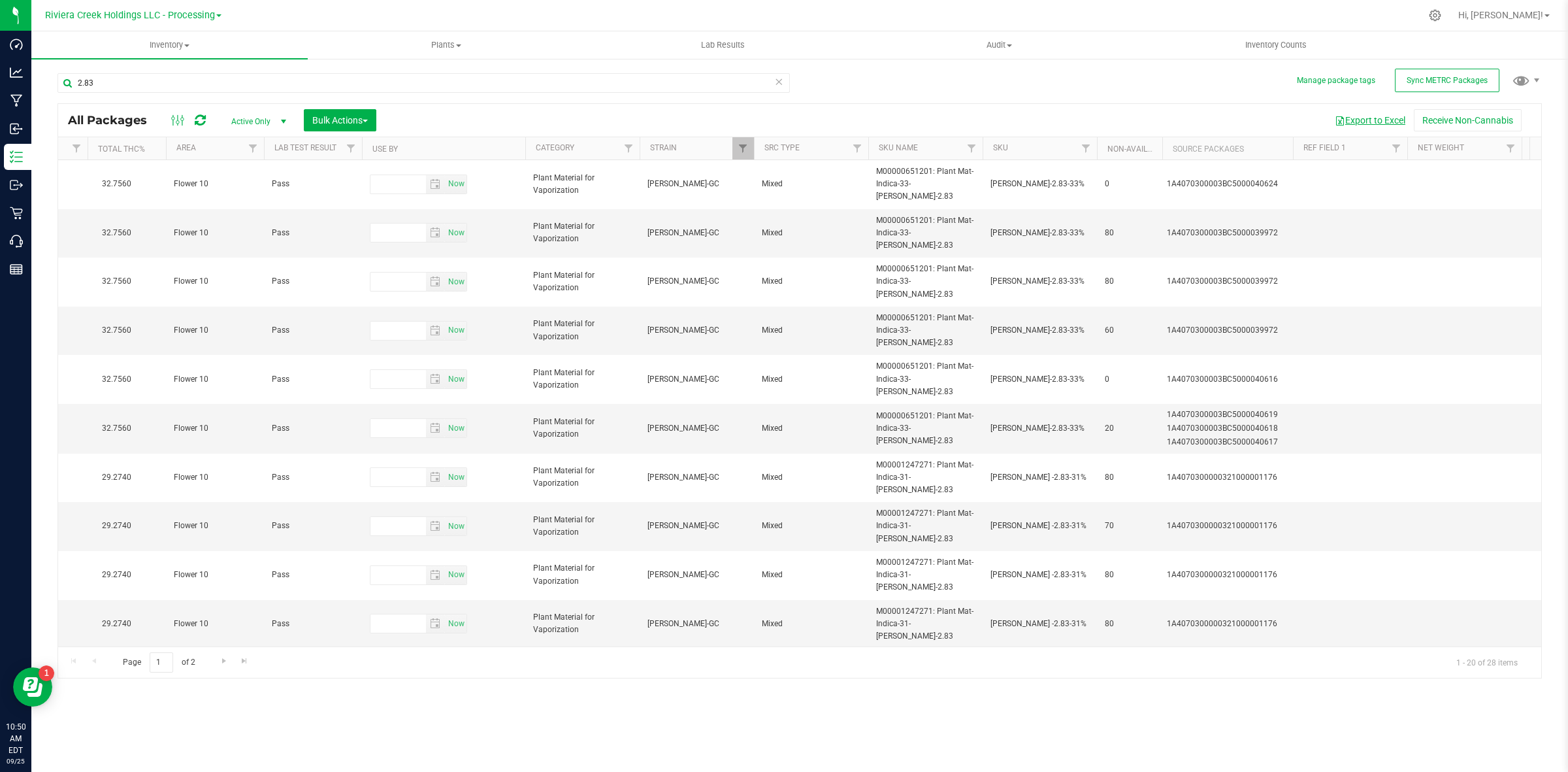
click at [1338, 116] on span "button" at bounding box center [1340, 120] width 11 height 11
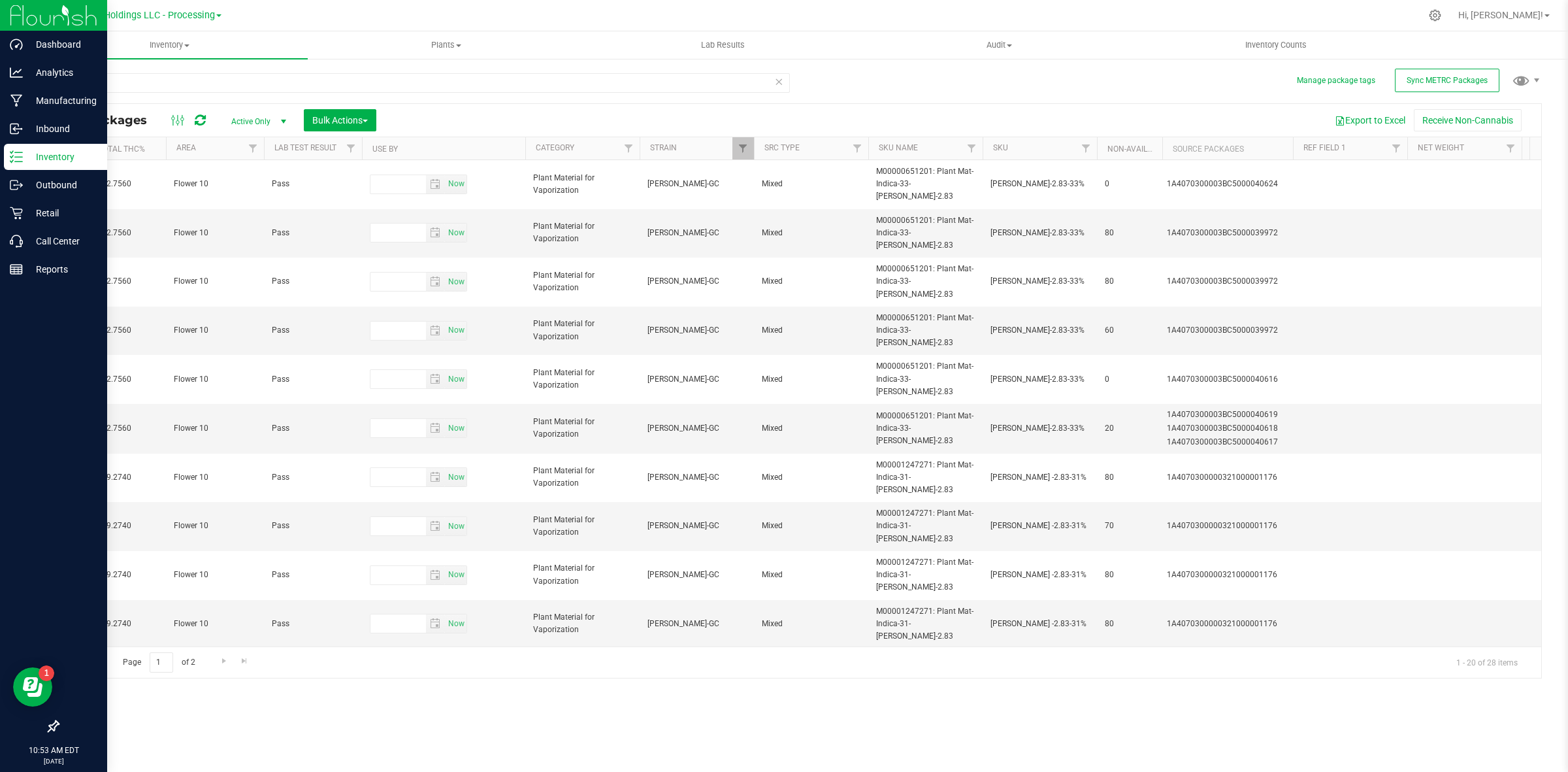
click at [14, 158] on icon at bounding box center [16, 156] width 13 height 13
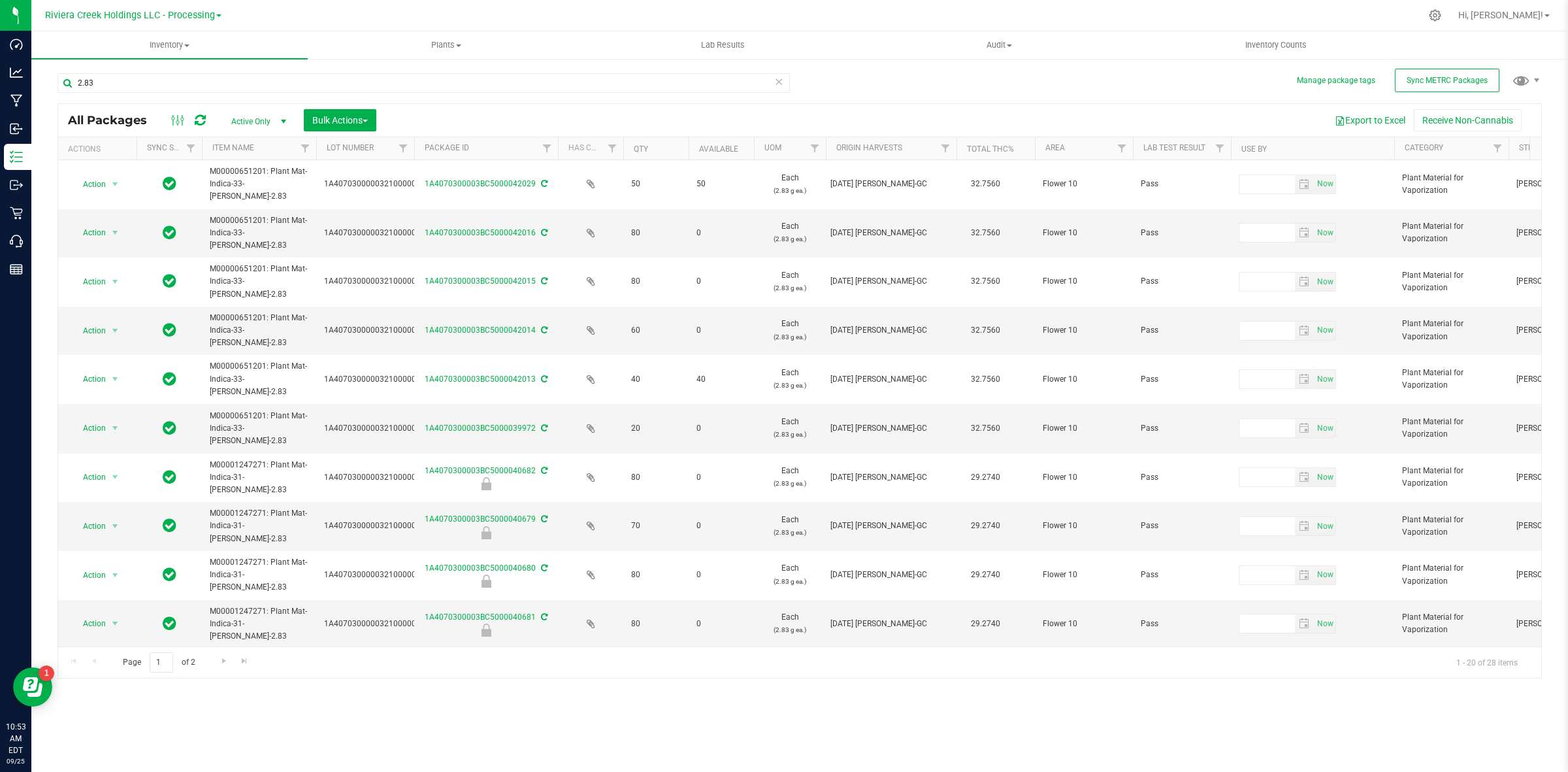
click at [361, 711] on div "Inventory All packages All inventory Waste log Create inventory Plants All plan…" at bounding box center [800, 402] width 1537 height 740
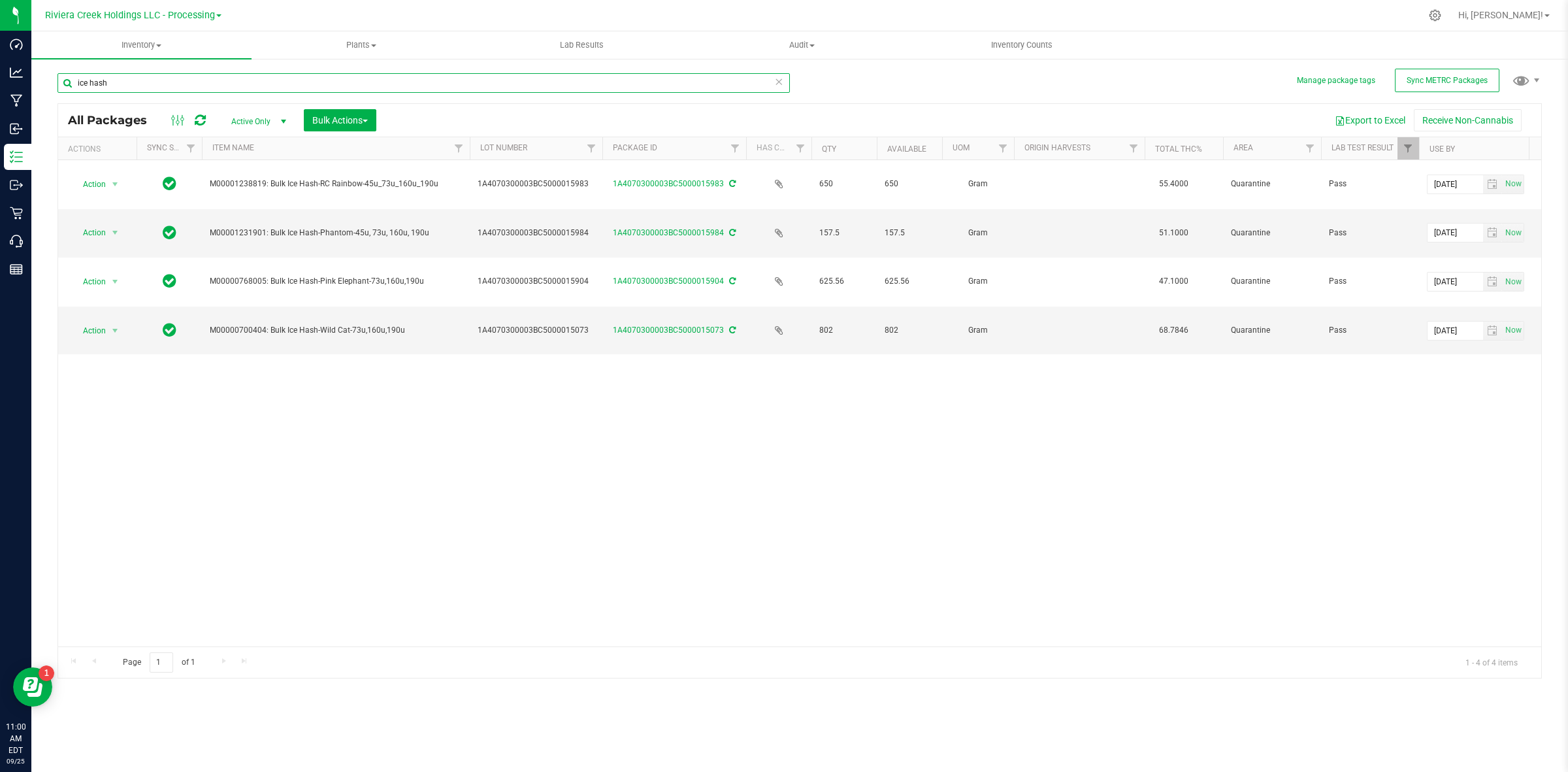
click at [174, 80] on input "ice hash" at bounding box center [423, 83] width 732 height 20
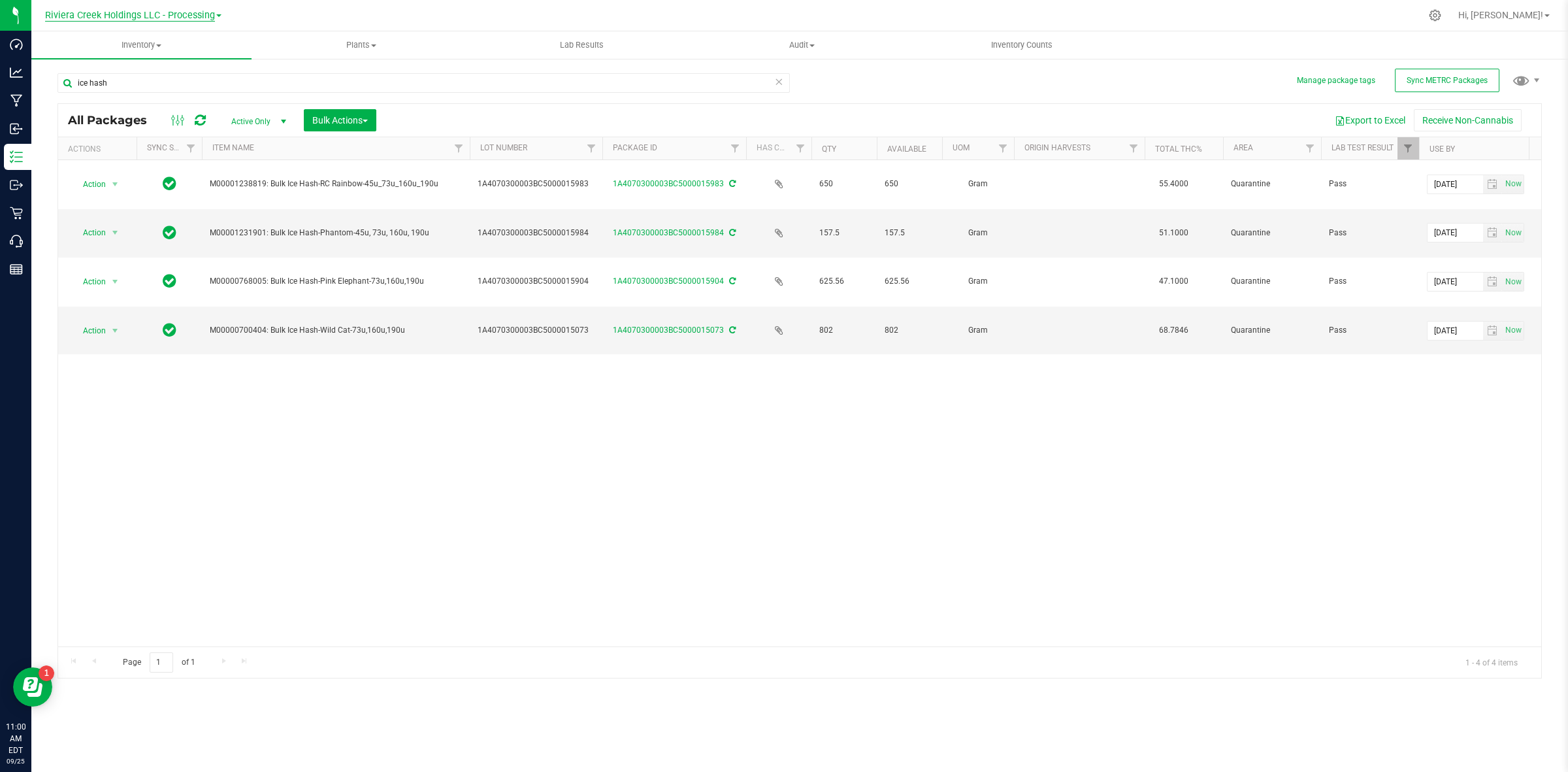
click at [194, 19] on span "Riviera Creek Holdings LLC - Processing" at bounding box center [130, 16] width 170 height 12
click at [199, 38] on link "Riviera Creek Holdings LLC - Cultivation" at bounding box center [132, 46] width 190 height 18
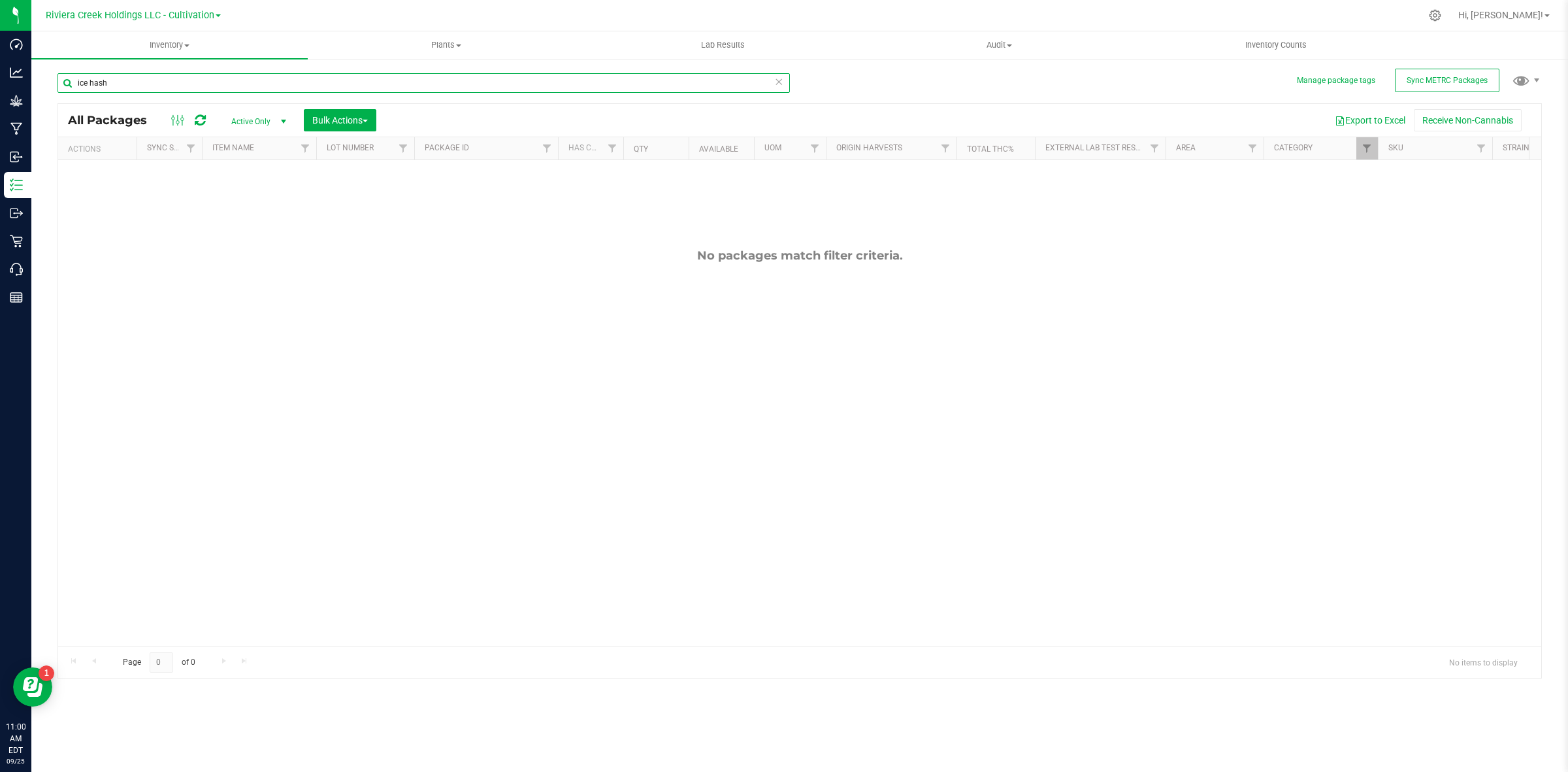
click at [155, 77] on input "ice hash" at bounding box center [423, 83] width 732 height 20
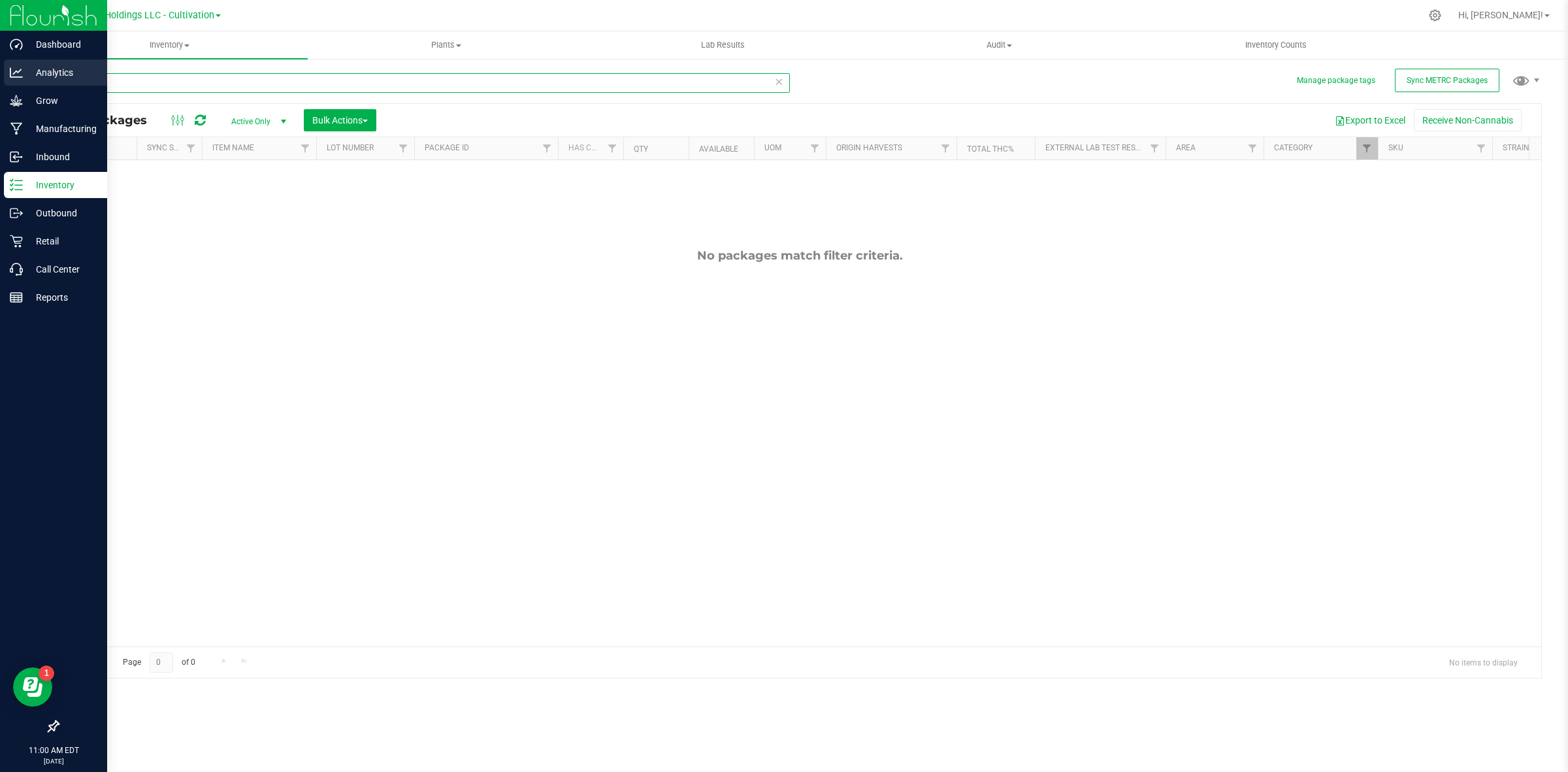
drag, startPoint x: 168, startPoint y: 89, endPoint x: 23, endPoint y: 84, distance: 145.1
click at [23, 84] on div "Dashboard Analytics Grow Manufacturing Inbound Inventory Outbound Retail Call C…" at bounding box center [784, 386] width 1568 height 772
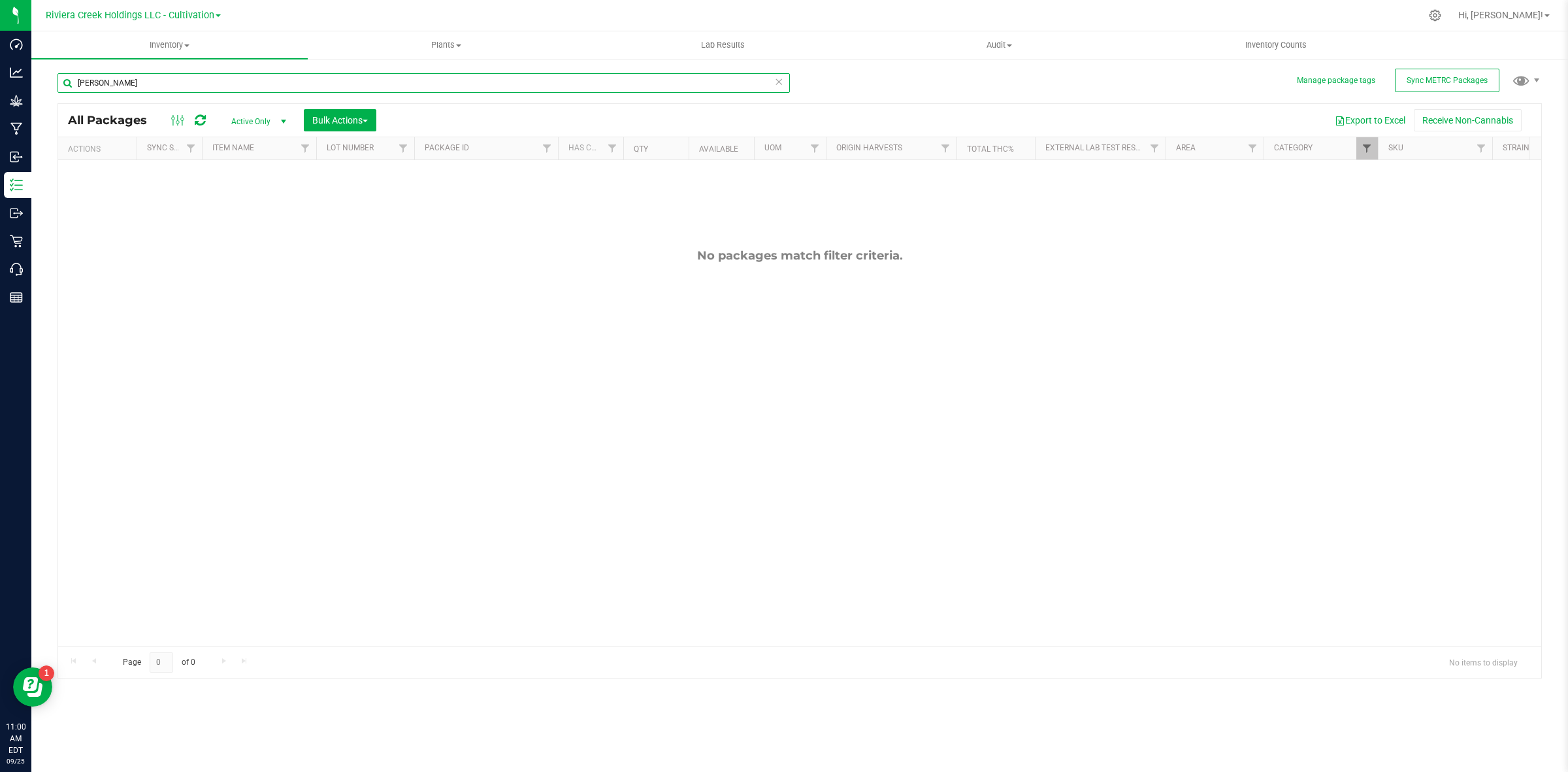
type input "[PERSON_NAME]"
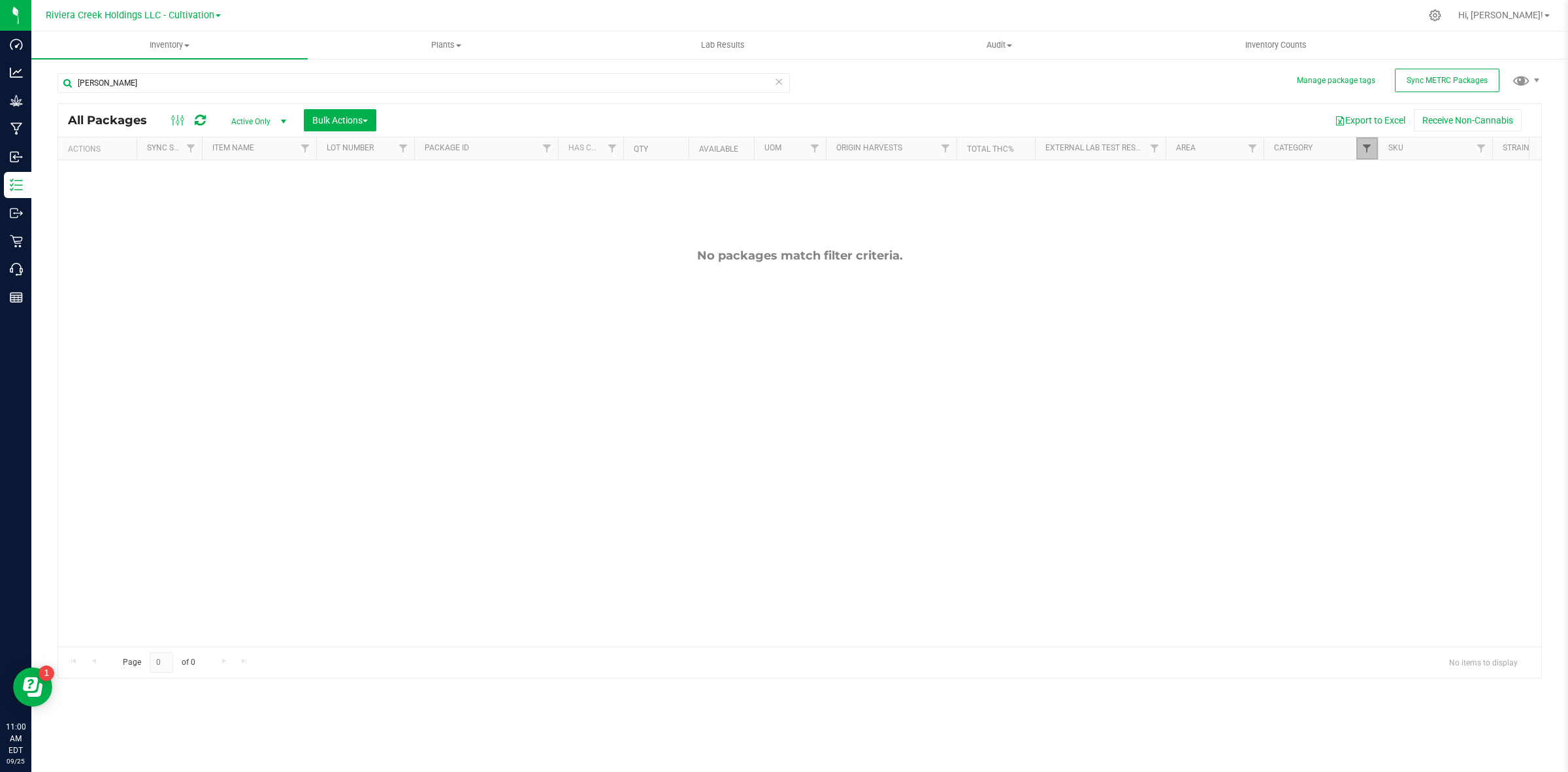
click at [1367, 146] on span "Filter" at bounding box center [1367, 148] width 11 height 11
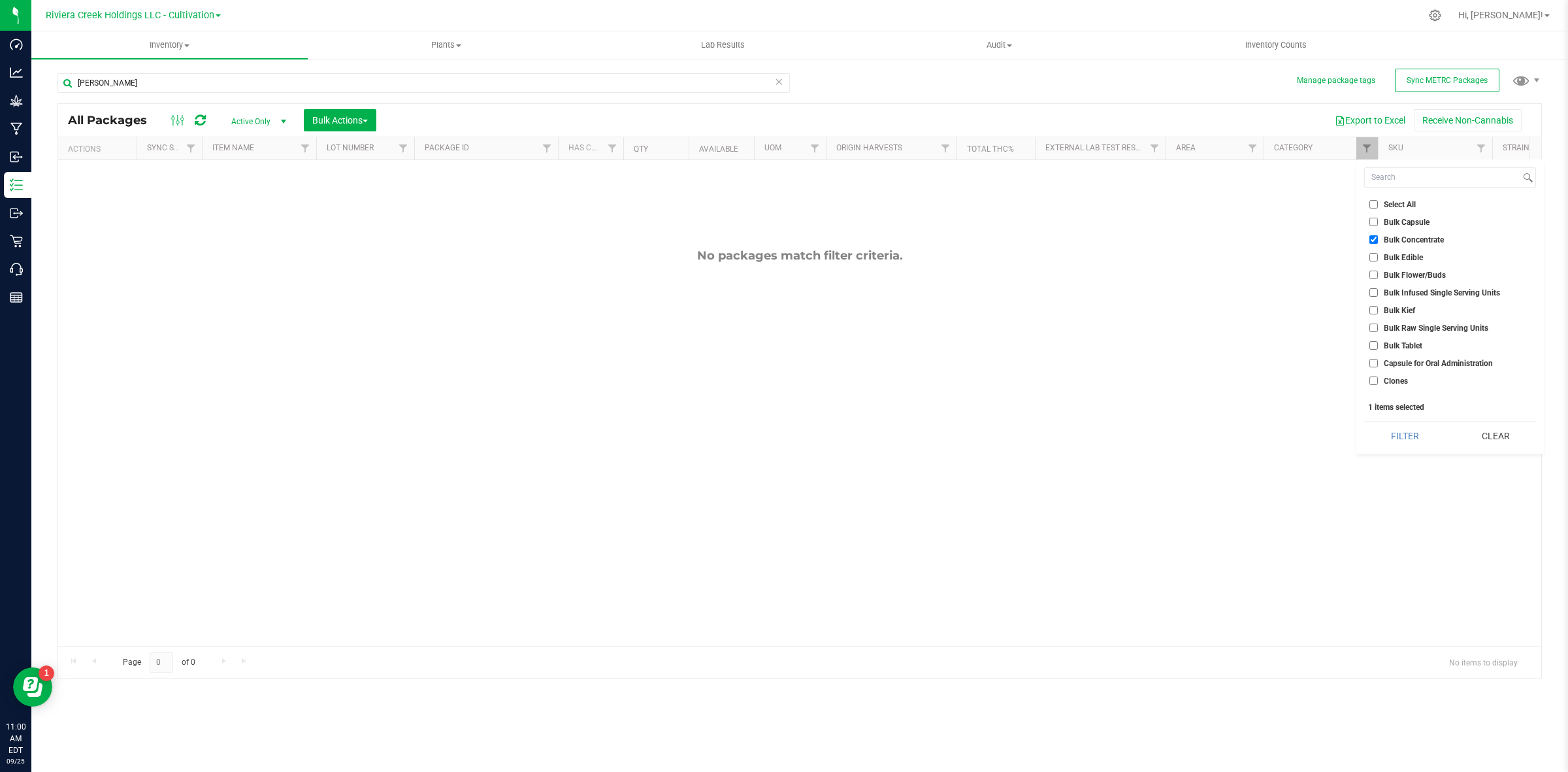
click at [1398, 239] on span "Bulk Concentrate" at bounding box center [1414, 240] width 60 height 8
click at [1379, 239] on input "Bulk Concentrate" at bounding box center [1374, 239] width 9 height 9
checkbox input "false"
click at [1433, 252] on span "Bulk Flower/Buds" at bounding box center [1415, 255] width 62 height 8
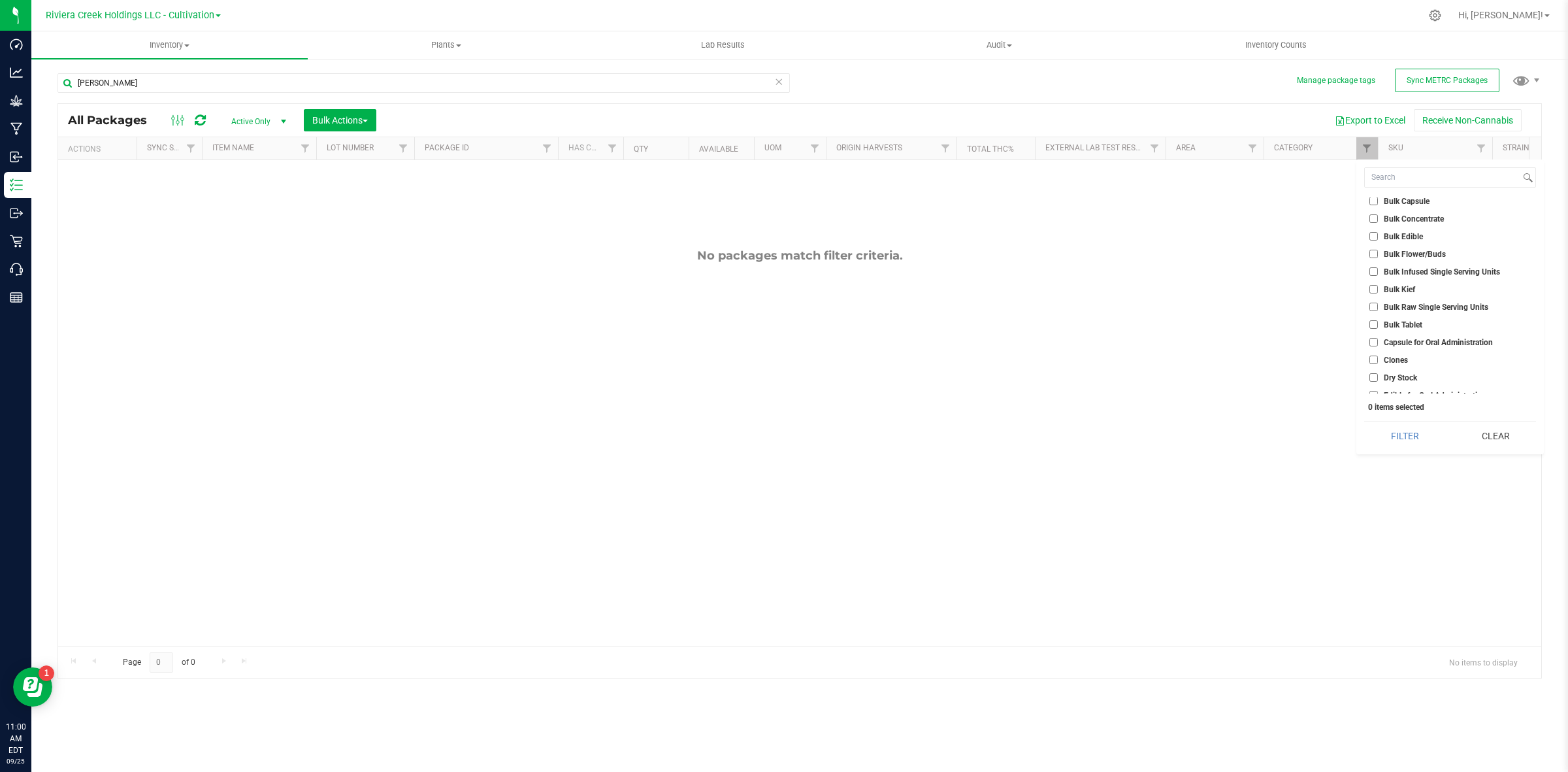
click at [1379, 252] on input "Bulk Flower/Buds" at bounding box center [1374, 254] width 9 height 9
checkbox input "true"
click at [1421, 432] on button "Filter" at bounding box center [1405, 435] width 81 height 29
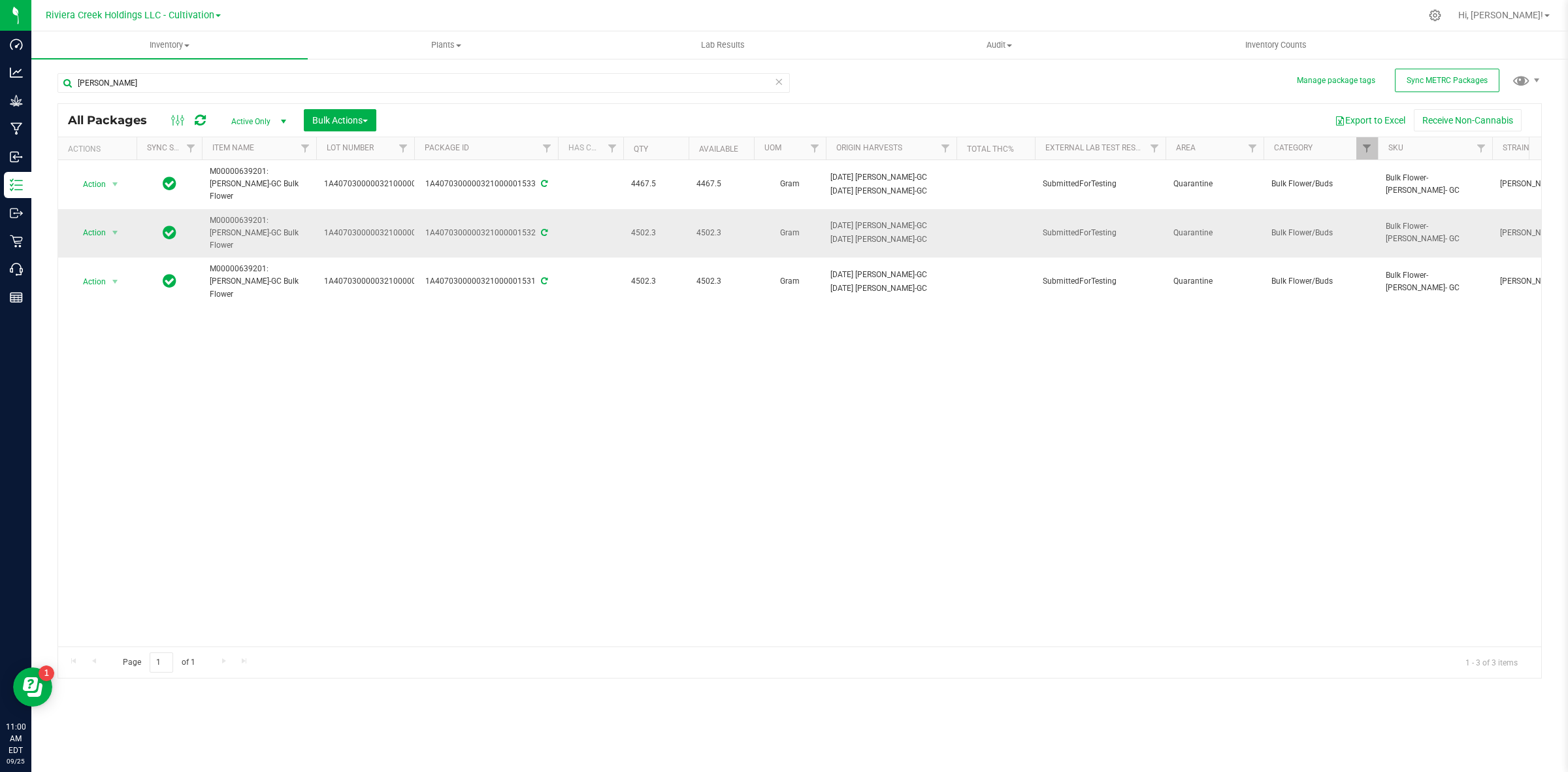
drag, startPoint x: 670, startPoint y: 259, endPoint x: 593, endPoint y: 206, distance: 93.5
click at [664, 462] on div "Action Action Adjust qty Create package Edit attributes Global inventory Locate…" at bounding box center [799, 403] width 1483 height 487
drag, startPoint x: 1556, startPoint y: 700, endPoint x: 1567, endPoint y: 700, distance: 11.0
click at [1556, 700] on div "Inventory All packages All inventory Waste log Create inventory Plants All plan…" at bounding box center [800, 402] width 1537 height 740
